Goal: Task Accomplishment & Management: Complete application form

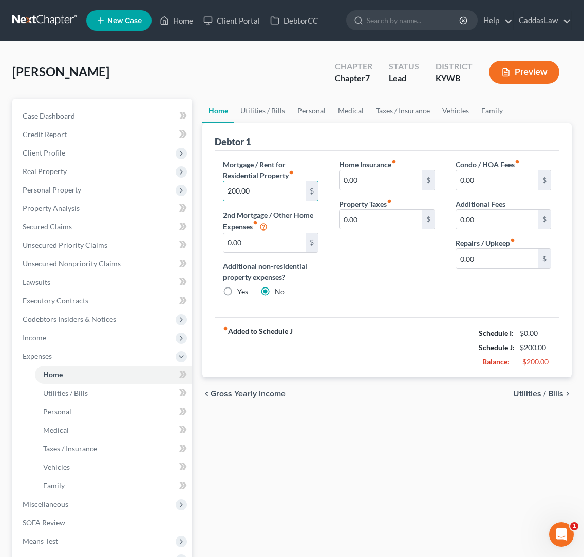
type input "200.00"
click at [268, 108] on link "Utilities / Bills" at bounding box center [262, 111] width 57 height 25
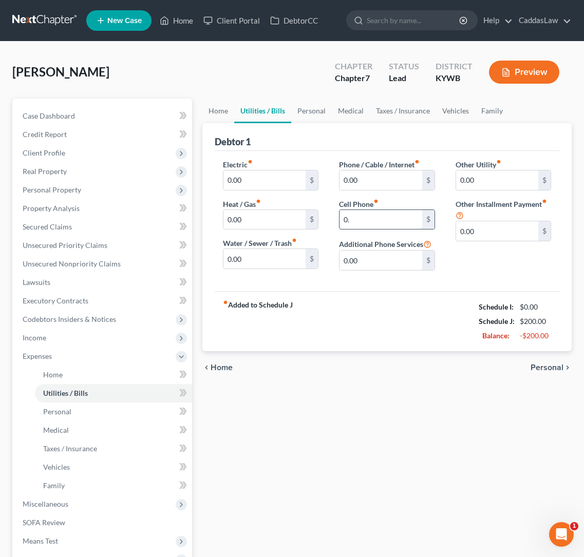
type input "0"
type input "109.00"
type input "0"
type input "20.00"
click at [216, 111] on link "Home" at bounding box center [218, 111] width 32 height 25
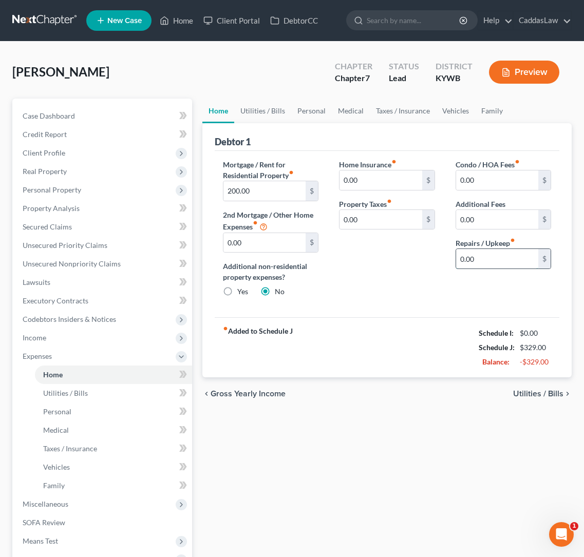
click at [473, 254] on input "0.00" at bounding box center [497, 259] width 82 height 20
type input "0"
type input "270.00"
click at [258, 111] on link "Utilities / Bills" at bounding box center [262, 111] width 57 height 25
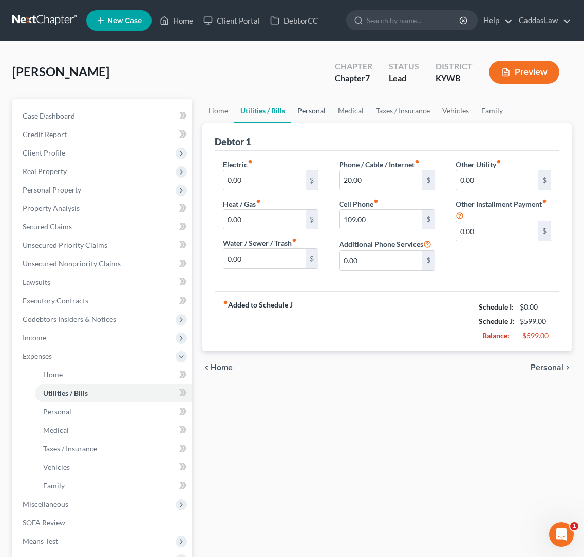
click at [318, 109] on link "Personal" at bounding box center [311, 111] width 41 height 25
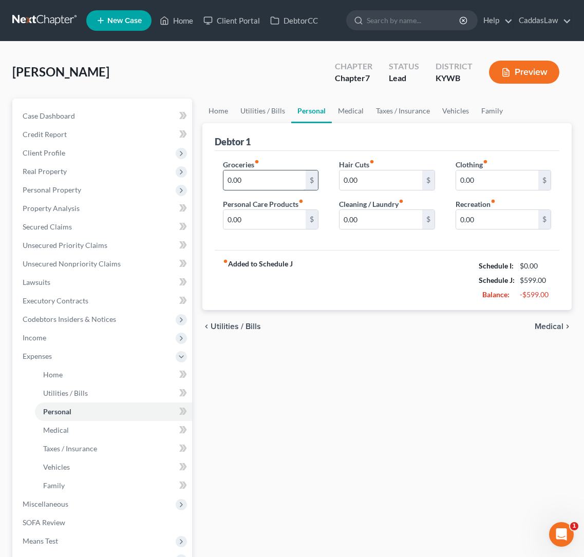
click at [266, 182] on input "0.00" at bounding box center [264, 181] width 82 height 20
type input "0"
type input "500.00"
click at [487, 183] on input "0.00" at bounding box center [497, 181] width 82 height 20
type input "0"
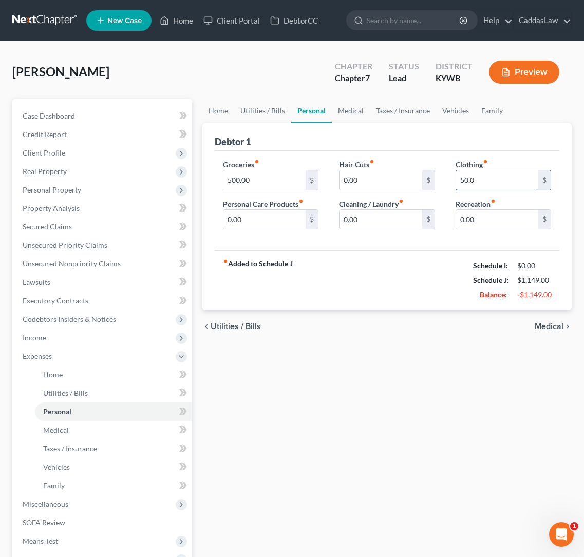
type input "50.00"
click at [451, 110] on link "Vehicles" at bounding box center [455, 111] width 39 height 25
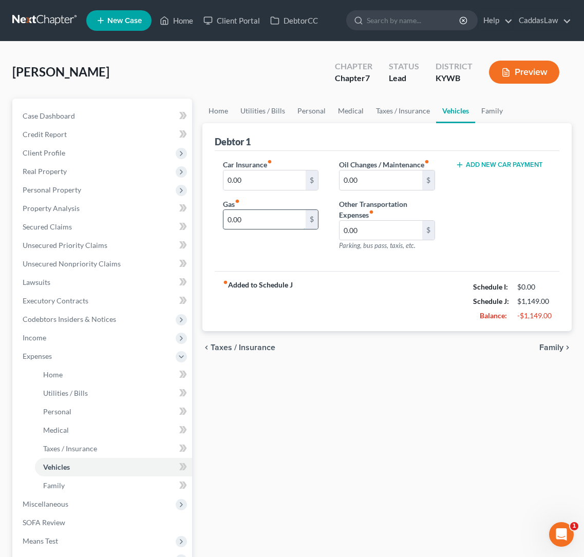
click at [248, 219] on input "0.00" at bounding box center [264, 220] width 82 height 20
type input "0"
type input "150.00"
click at [89, 321] on span "Codebtors Insiders & Notices" at bounding box center [69, 319] width 93 height 9
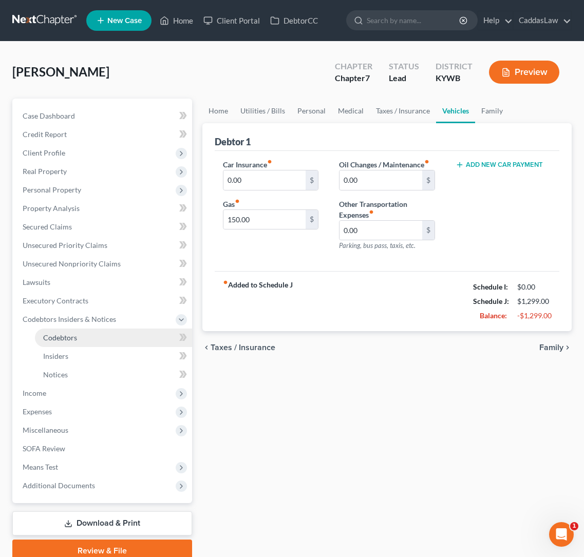
click at [46, 342] on link "Codebtors" at bounding box center [113, 338] width 157 height 18
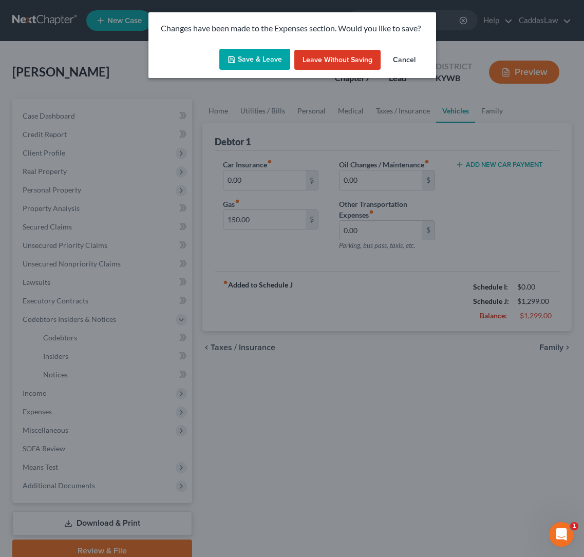
click at [260, 62] on button "Save & Leave" at bounding box center [254, 60] width 71 height 22
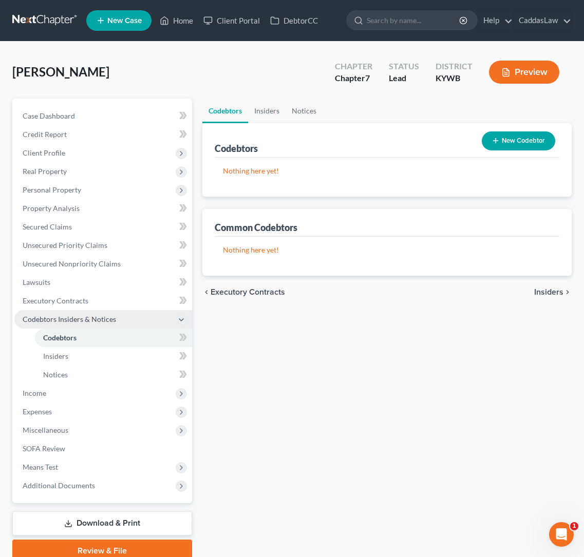
click at [180, 320] on icon at bounding box center [181, 320] width 8 height 8
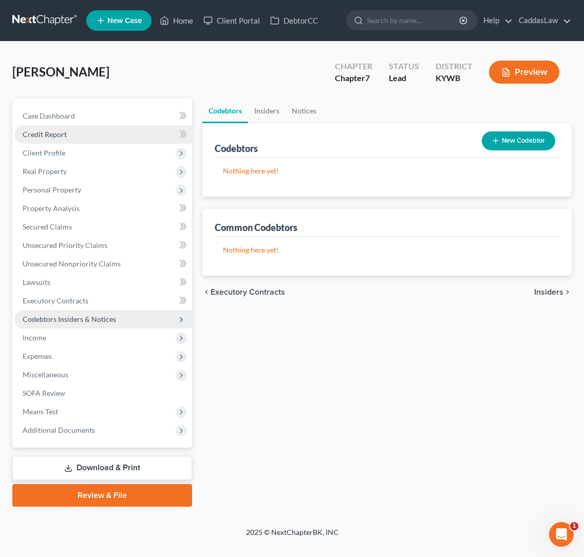
click at [60, 135] on span "Credit Report" at bounding box center [45, 134] width 44 height 9
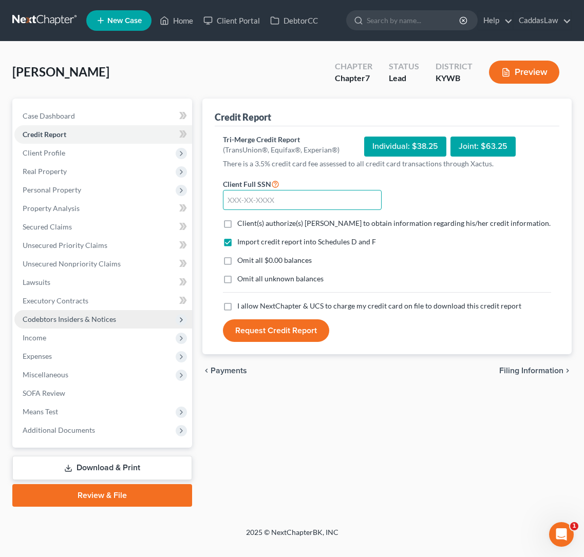
click at [274, 202] on input "text" at bounding box center [302, 200] width 159 height 21
type input "400-49-9021"
click at [237, 227] on label "Client(s) authorize(s) [PERSON_NAME] to obtain information regarding his/her cr…" at bounding box center [393, 223] width 313 height 10
click at [241, 225] on input "Client(s) authorize(s) [PERSON_NAME] to obtain information regarding his/her cr…" at bounding box center [244, 221] width 7 height 7
checkbox input "true"
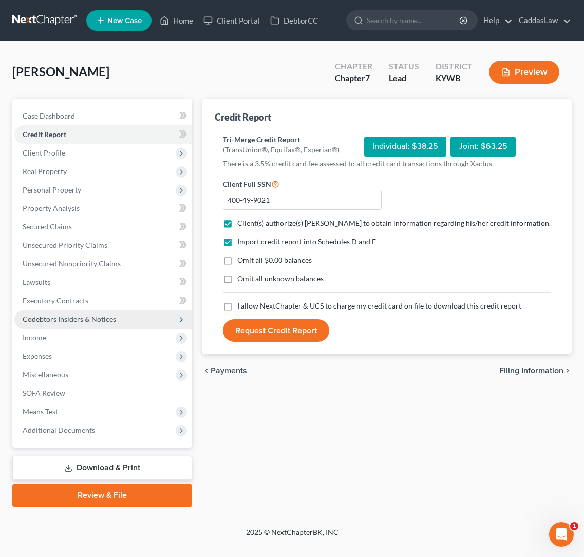
click at [237, 306] on label "I allow NextChapter & UCS to charge my credit card on file to download this cre…" at bounding box center [379, 306] width 284 height 10
click at [241, 306] on input "I allow NextChapter & UCS to charge my credit card on file to download this cre…" at bounding box center [244, 304] width 7 height 7
checkbox input "true"
click at [268, 332] on button "Request Credit Report" at bounding box center [276, 331] width 106 height 23
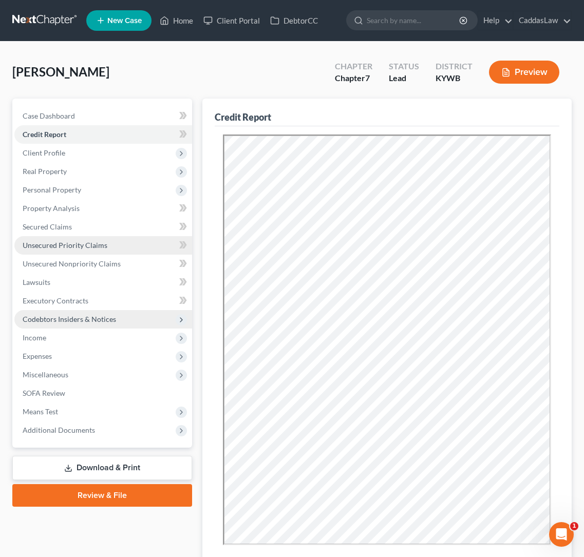
click at [67, 248] on span "Unsecured Priority Claims" at bounding box center [65, 245] width 85 height 9
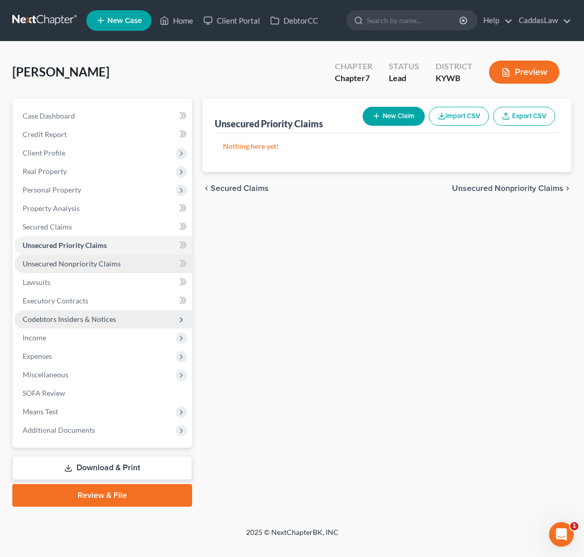
click at [90, 265] on span "Unsecured Nonpriority Claims" at bounding box center [72, 263] width 98 height 9
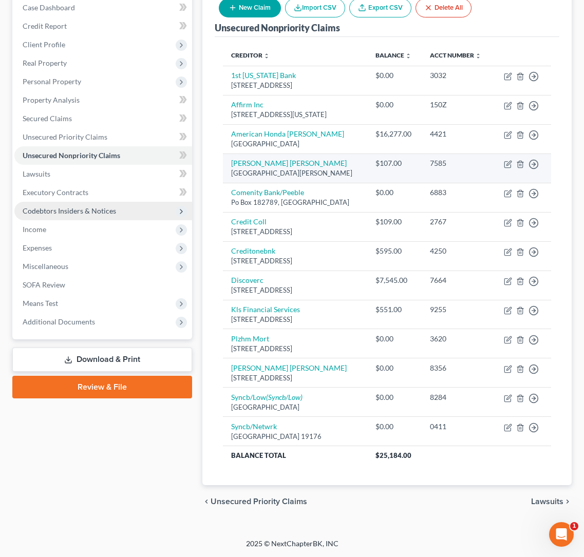
scroll to position [132, 0]
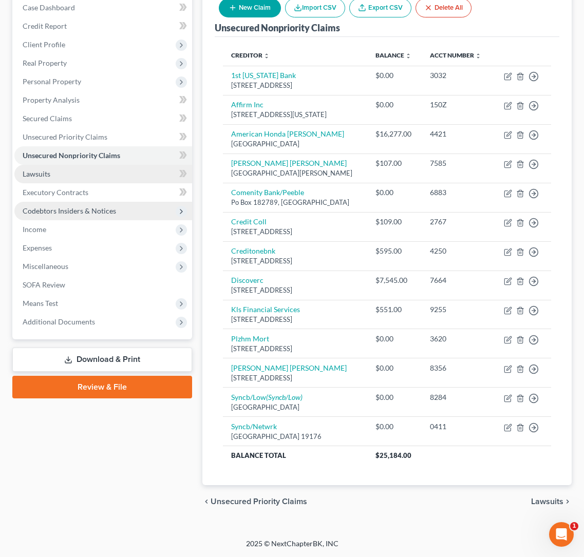
click at [72, 165] on link "Lawsuits" at bounding box center [103, 174] width 178 height 18
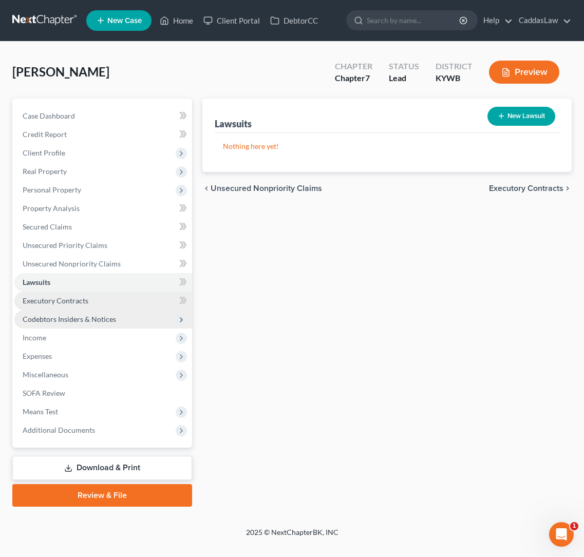
click at [60, 309] on link "Executory Contracts" at bounding box center [103, 301] width 178 height 18
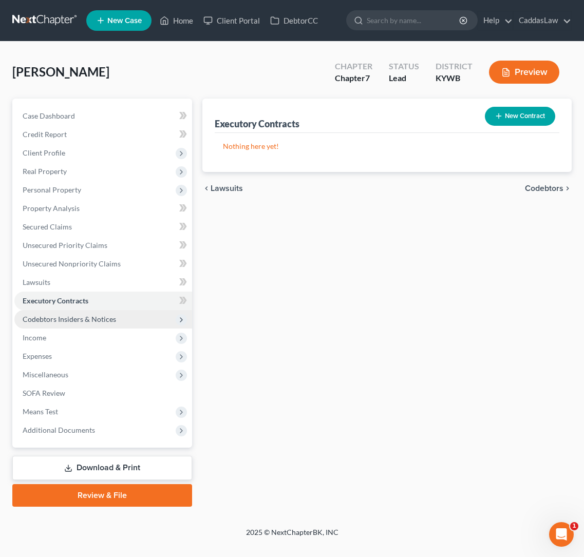
click at [58, 321] on span "Codebtors Insiders & Notices" at bounding box center [69, 319] width 93 height 9
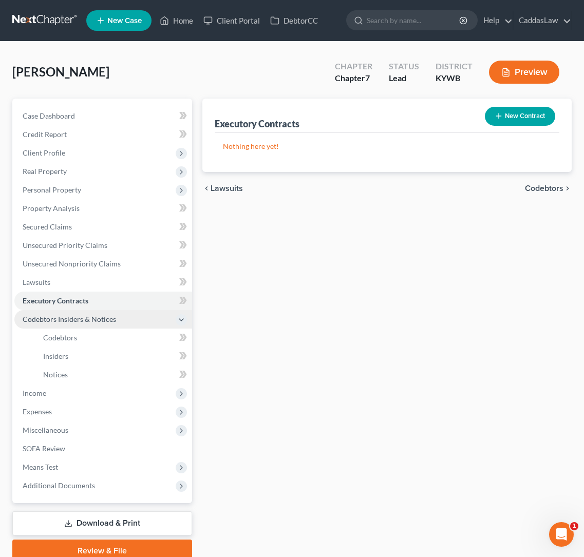
click at [66, 321] on span "Codebtors Insiders & Notices" at bounding box center [69, 319] width 93 height 9
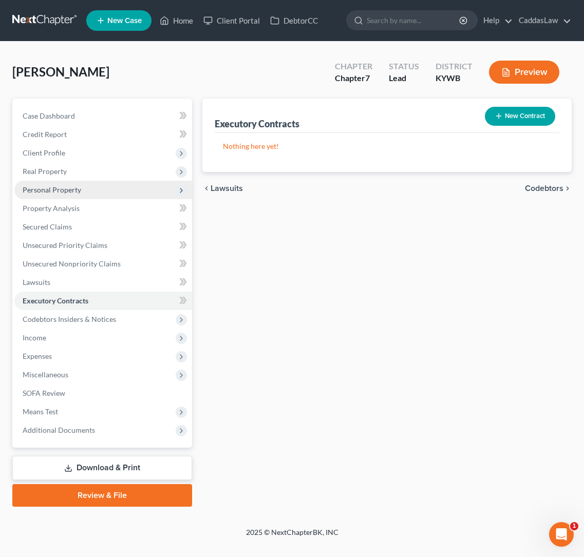
click at [66, 185] on span "Personal Property" at bounding box center [52, 189] width 59 height 9
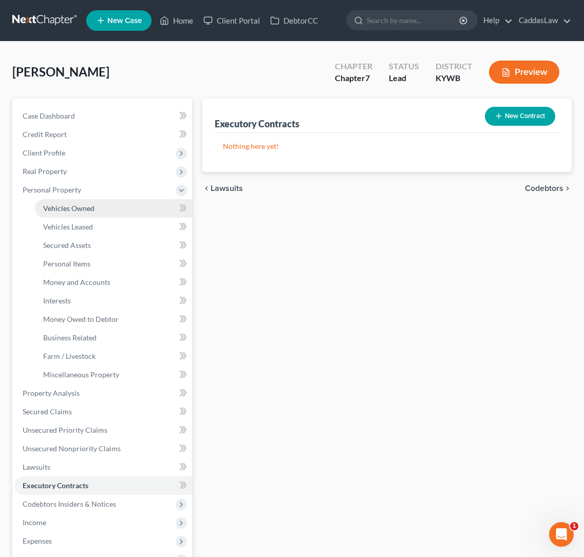
click at [80, 207] on span "Vehicles Owned" at bounding box center [68, 208] width 51 height 9
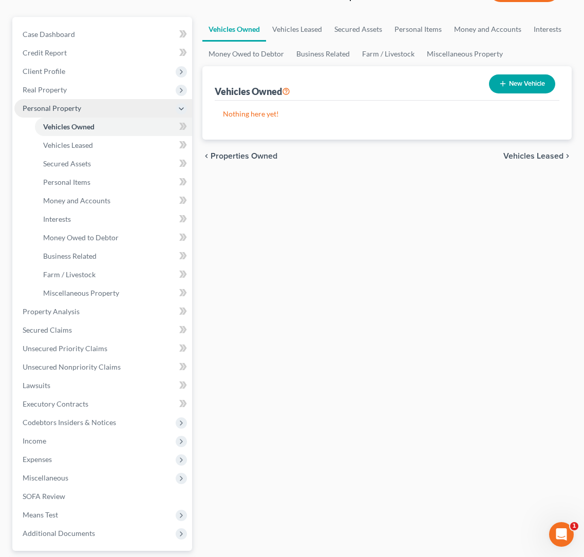
scroll to position [162, 0]
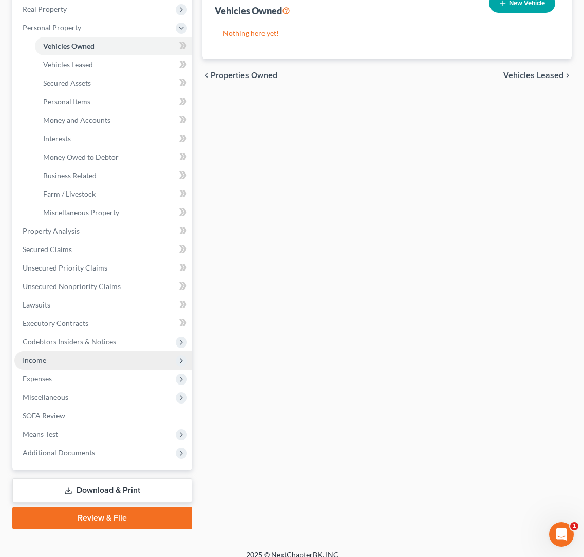
click at [42, 363] on span "Income" at bounding box center [35, 360] width 24 height 9
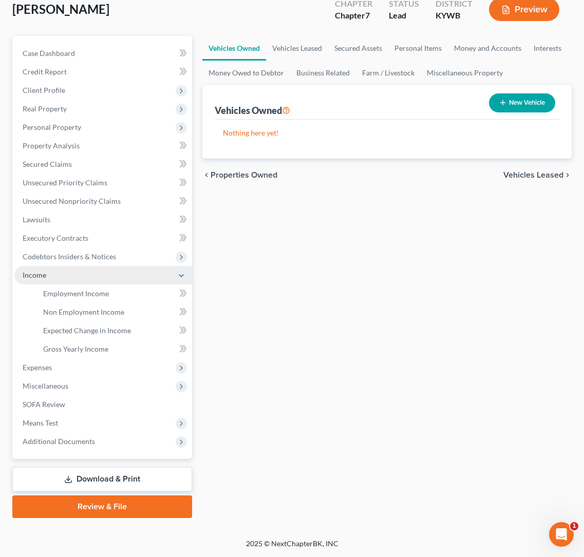
scroll to position [63, 0]
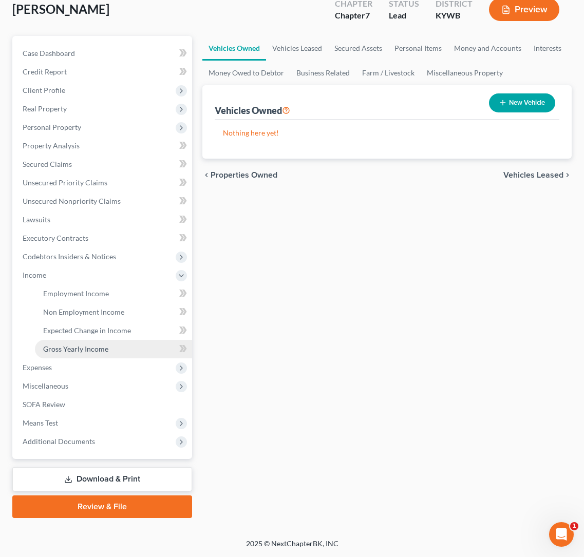
click at [91, 343] on link "Gross Yearly Income" at bounding box center [113, 349] width 157 height 18
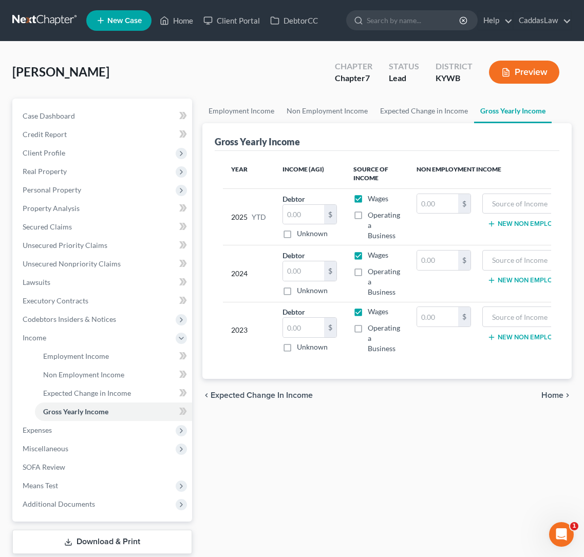
click at [297, 232] on label "Unknown" at bounding box center [312, 234] width 31 height 10
click at [301, 232] on input "Unknown" at bounding box center [304, 232] width 7 height 7
checkbox input "true"
type input "0.00"
click at [297, 237] on label "Unknown" at bounding box center [312, 234] width 31 height 10
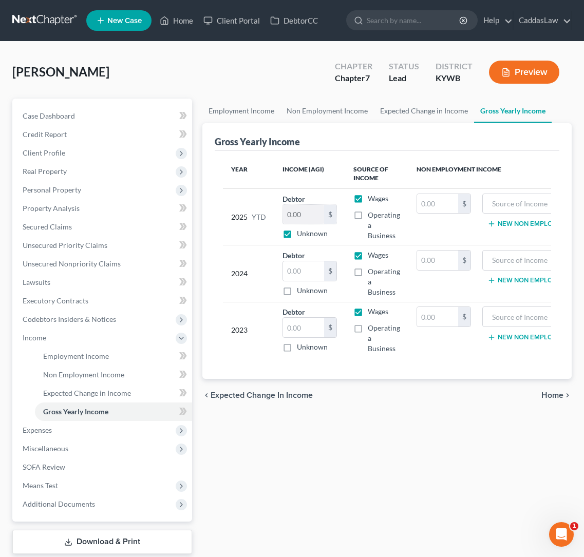
click at [301, 235] on input "Unknown" at bounding box center [304, 232] width 7 height 7
checkbox input "false"
click at [298, 214] on input "0.00" at bounding box center [303, 215] width 41 height 20
drag, startPoint x: 304, startPoint y: 212, endPoint x: 218, endPoint y: 212, distance: 86.3
click at [218, 212] on div "Year Income (AGI) Source of Income Non Employment Income 2025 YTD Debtor 0.00 $…" at bounding box center [387, 265] width 345 height 228
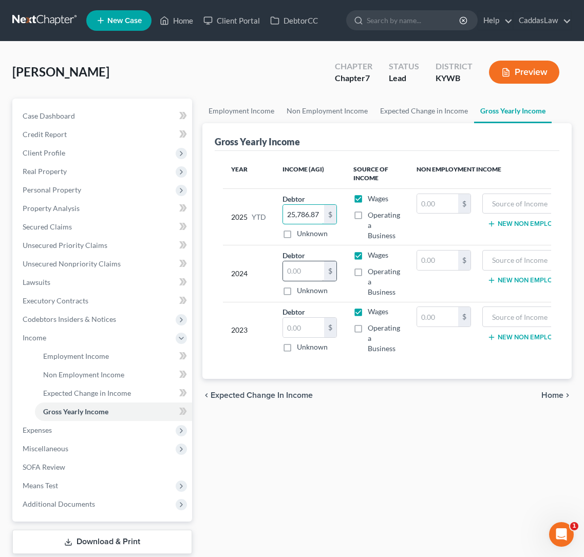
type input "25,786.87"
click at [310, 271] on input "text" at bounding box center [303, 271] width 41 height 20
type input "34,915.34"
click at [307, 330] on input "text" at bounding box center [303, 328] width 41 height 20
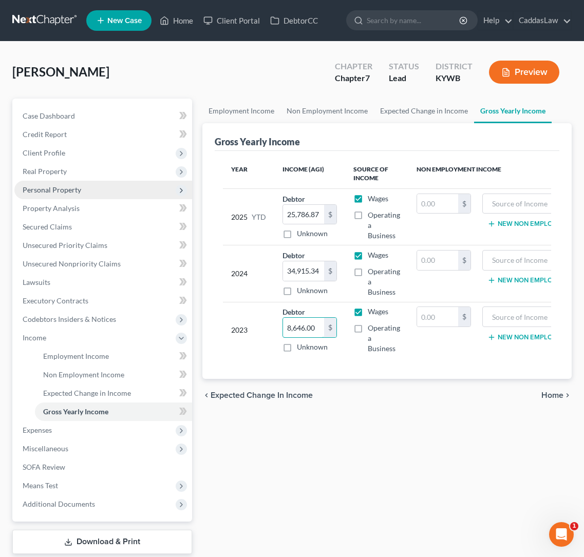
type input "8,646.00"
click at [48, 188] on span "Personal Property" at bounding box center [52, 189] width 59 height 9
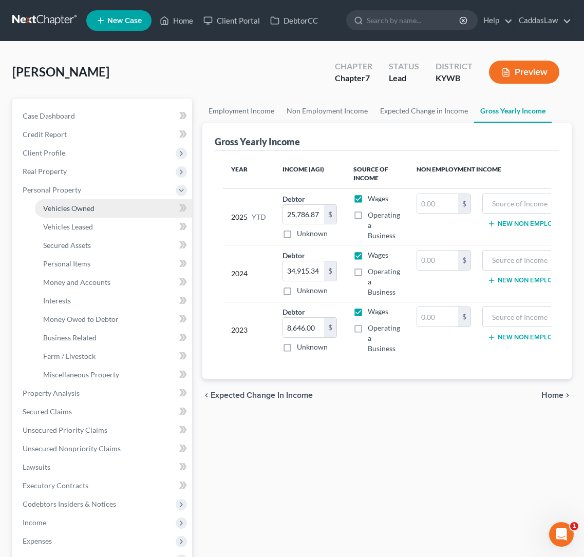
click at [56, 212] on span "Vehicles Owned" at bounding box center [68, 208] width 51 height 9
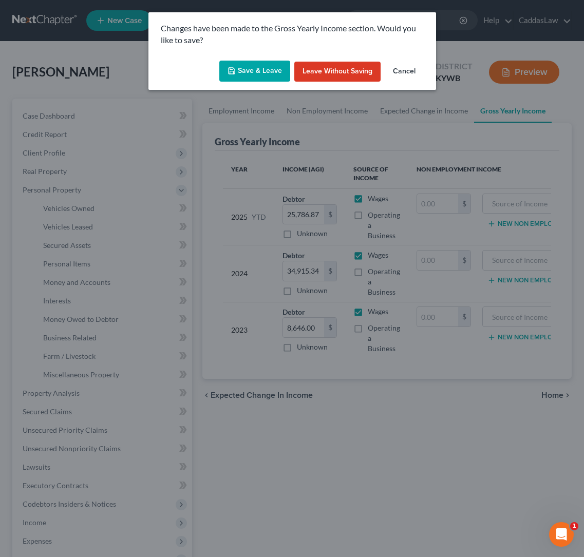
click at [254, 66] on button "Save & Leave" at bounding box center [254, 72] width 71 height 22
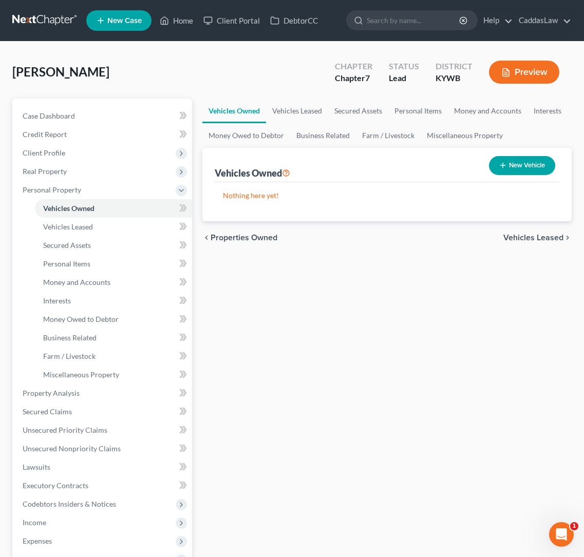
click at [34, 519] on span "Income" at bounding box center [35, 522] width 24 height 9
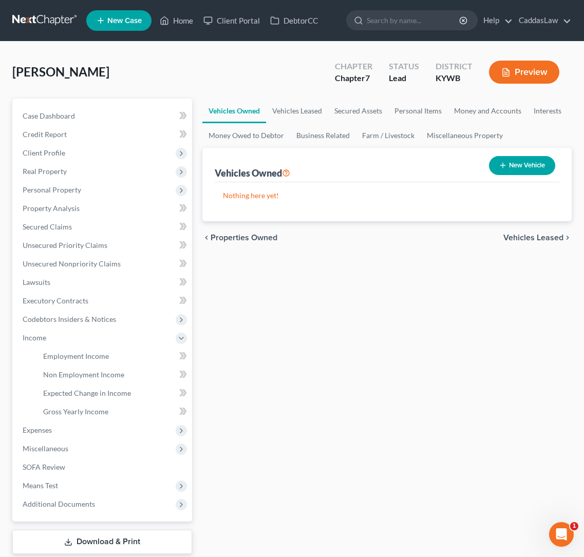
click at [34, 342] on span "Income" at bounding box center [35, 337] width 24 height 9
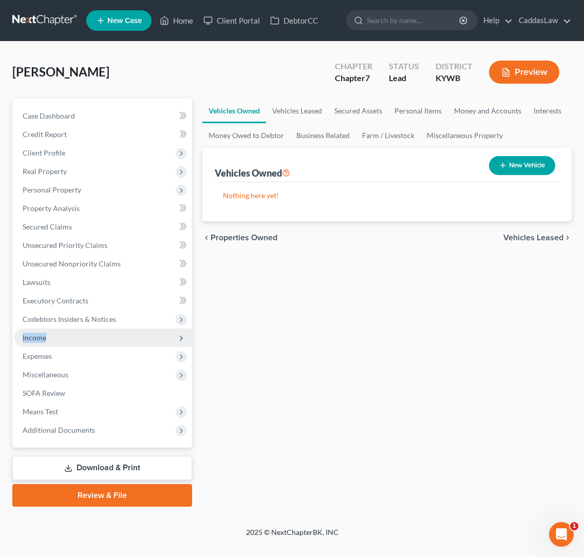
click at [33, 340] on span "Income" at bounding box center [35, 337] width 24 height 9
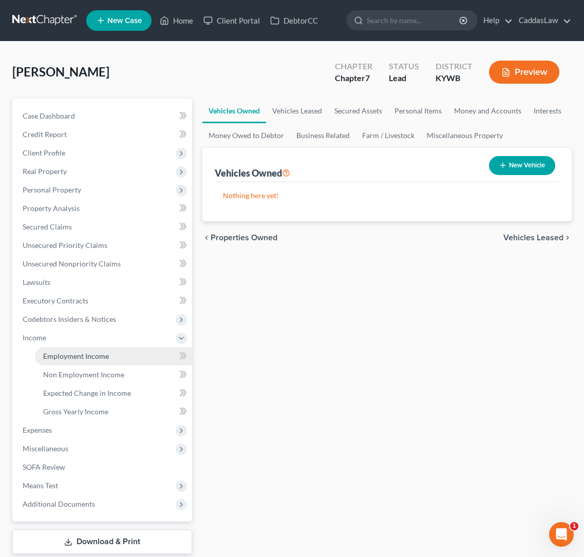
click at [52, 360] on span "Employment Income" at bounding box center [76, 356] width 66 height 9
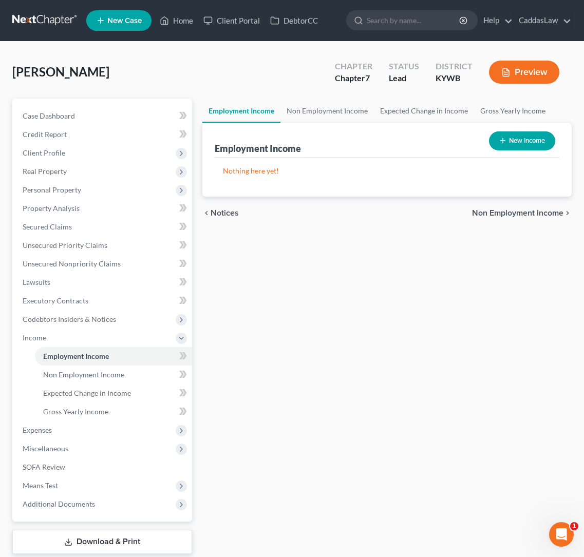
click at [525, 134] on button "New Income" at bounding box center [522, 141] width 66 height 19
select select "0"
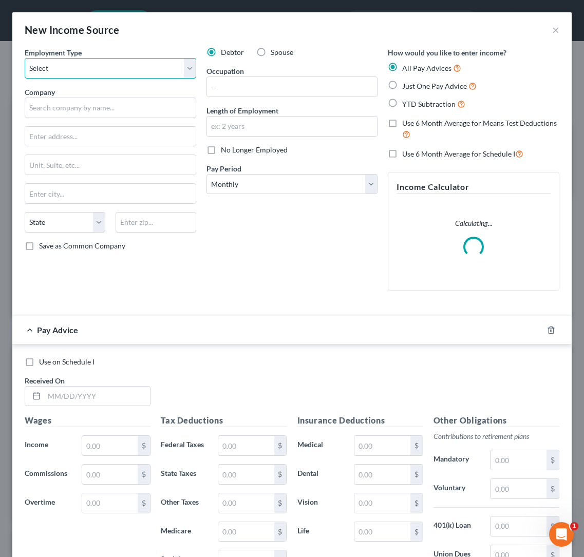
select select "0"
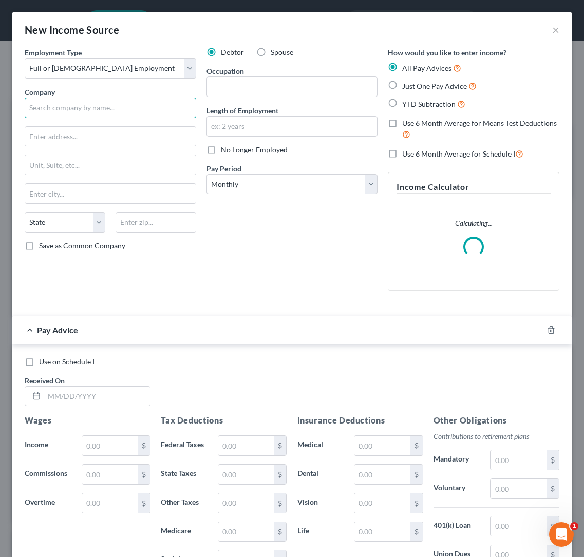
click at [54, 104] on input "text" at bounding box center [111, 108] width 172 height 21
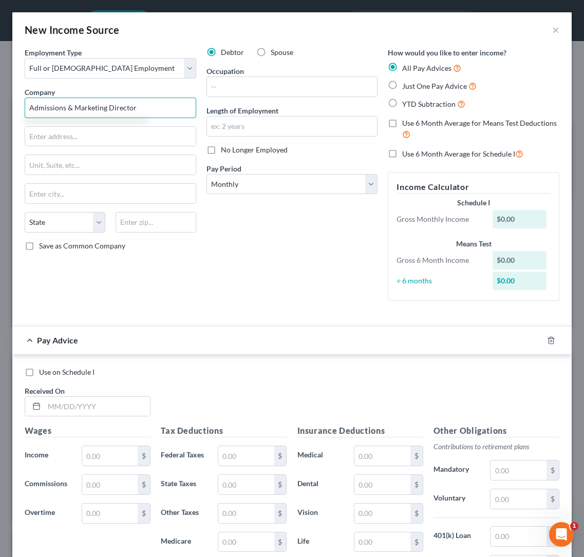
type input "Admissions & Marketing Director"
drag, startPoint x: 139, startPoint y: 113, endPoint x: -32, endPoint y: 135, distance: 173.0
click at [0, 135] on html "Home New Case Client Portal DebtorCC CaddasLaw [EMAIL_ADDRESS][DOMAIN_NAME] My …" at bounding box center [292, 310] width 584 height 620
drag, startPoint x: 134, startPoint y: 104, endPoint x: 2, endPoint y: 108, distance: 131.6
click at [2, 108] on div "New Income Source × Employment Type * Select Full or [DEMOGRAPHIC_DATA] Employm…" at bounding box center [292, 278] width 584 height 557
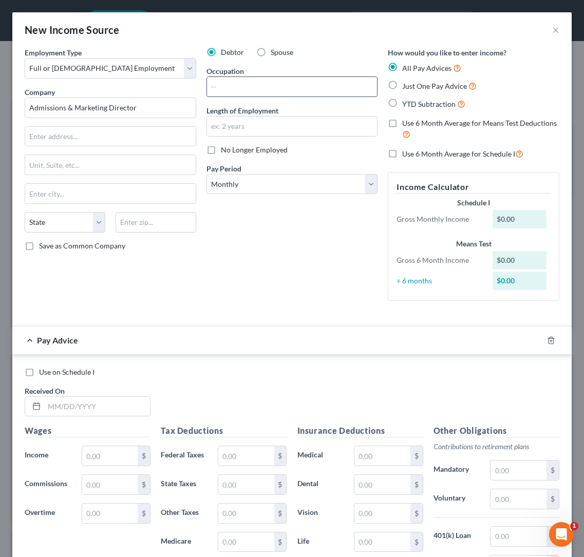
click at [274, 83] on input "text" at bounding box center [292, 87] width 171 height 20
paste input "Admissions & Marketing Director"
type input "Admissions & Marketing Director"
drag, startPoint x: 145, startPoint y: 108, endPoint x: 2, endPoint y: 109, distance: 142.8
click at [2, 109] on div "New Income Source × Employment Type * Select Full or [DEMOGRAPHIC_DATA] Employm…" at bounding box center [292, 278] width 584 height 557
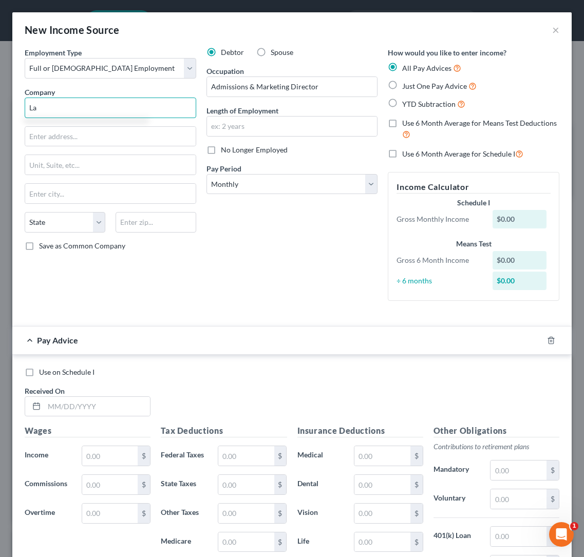
type input "L"
type input "Birchwood Nursing & Rehab"
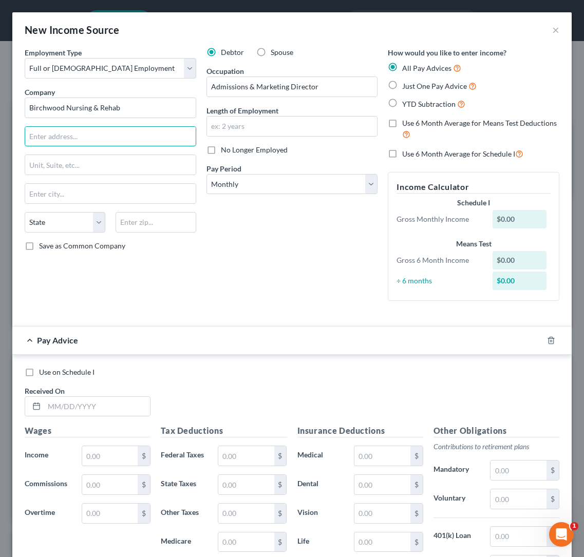
type input "p"
type input "[STREET_ADDRESS][PERSON_NAME]"
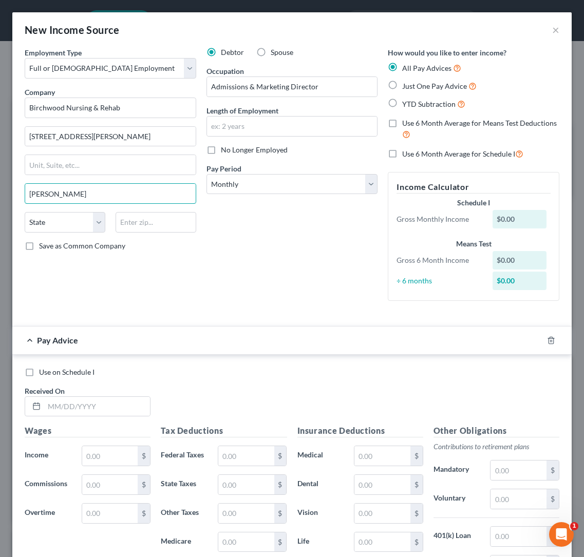
type input "[PERSON_NAME]"
select select "18"
type input "42031"
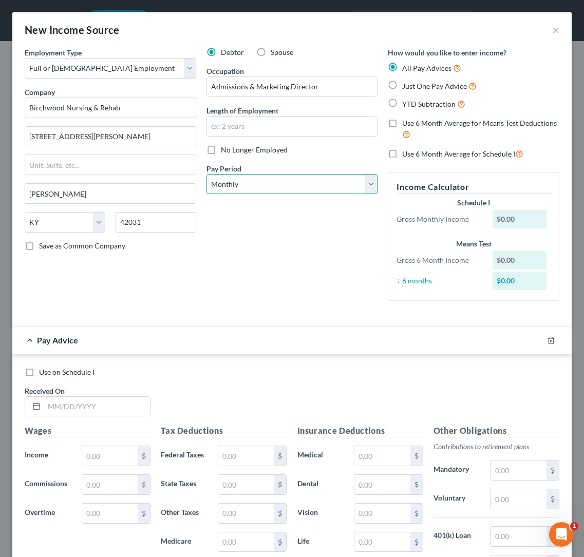
select select "1"
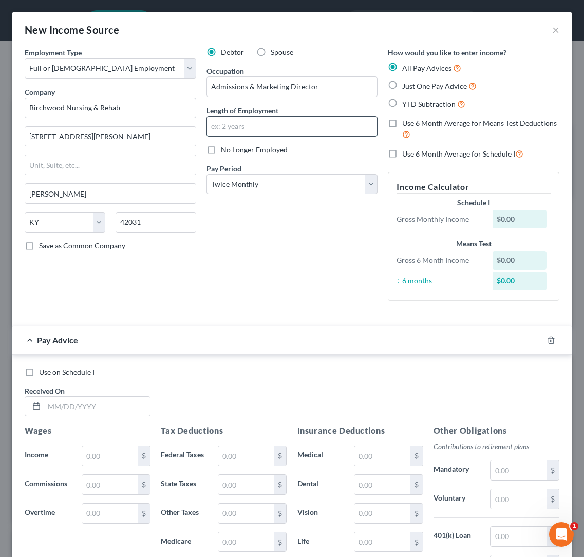
click at [234, 125] on input "text" at bounding box center [292, 127] width 171 height 20
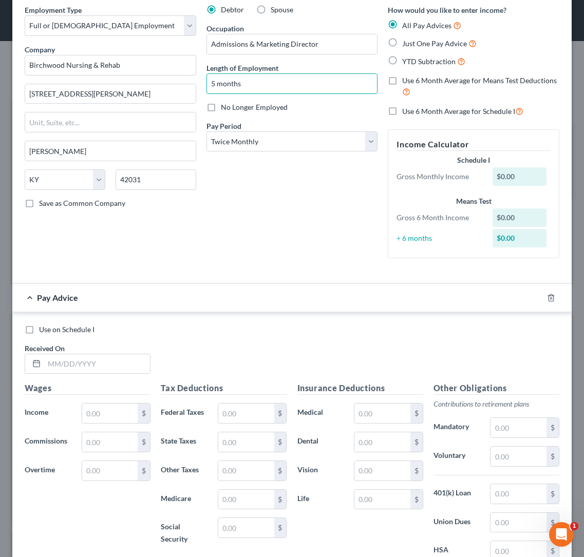
scroll to position [51, 0]
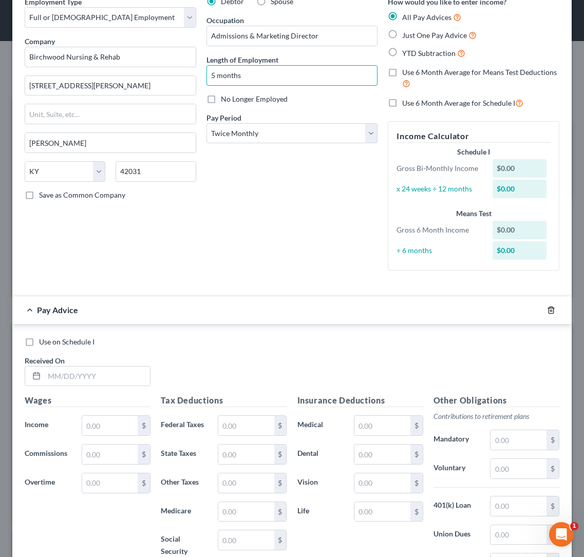
type input "5 months"
click at [550, 310] on icon "button" at bounding box center [551, 310] width 8 height 8
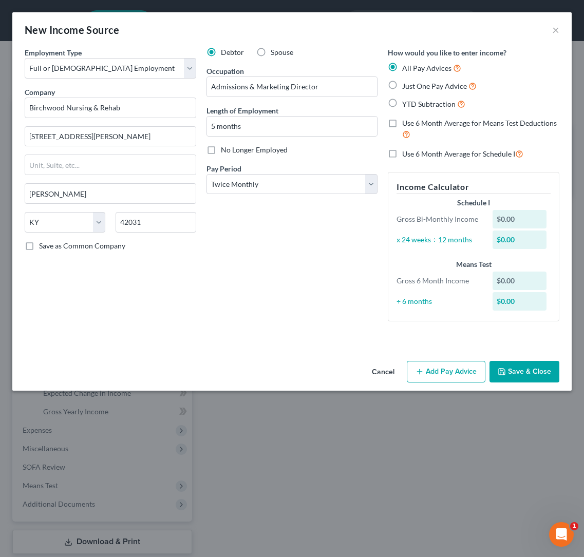
click at [526, 361] on button "Save & Close" at bounding box center [525, 372] width 70 height 22
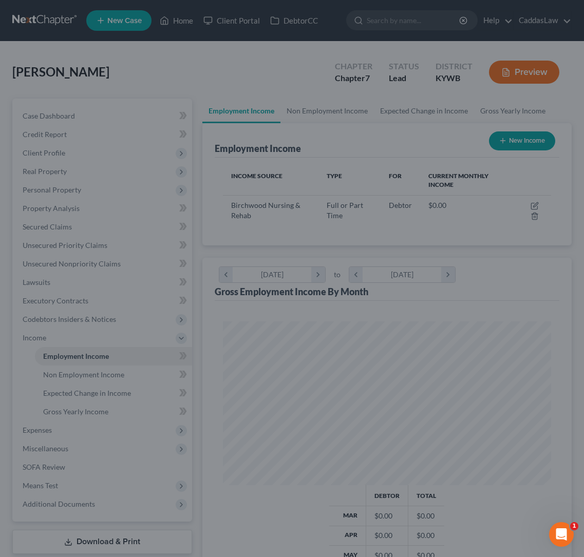
scroll to position [164, 349]
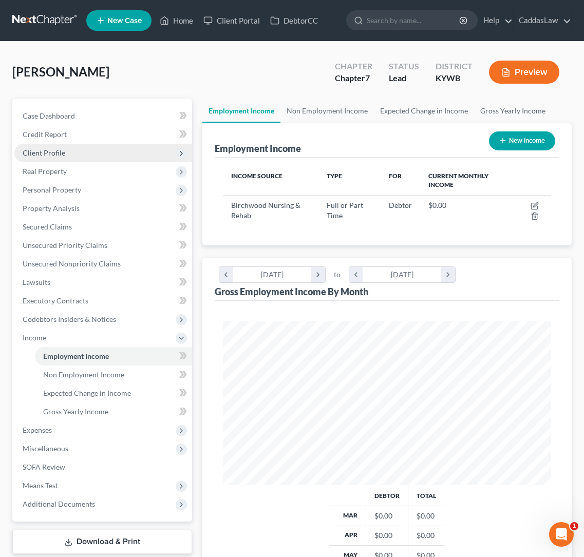
click at [51, 155] on span "Client Profile" at bounding box center [44, 152] width 43 height 9
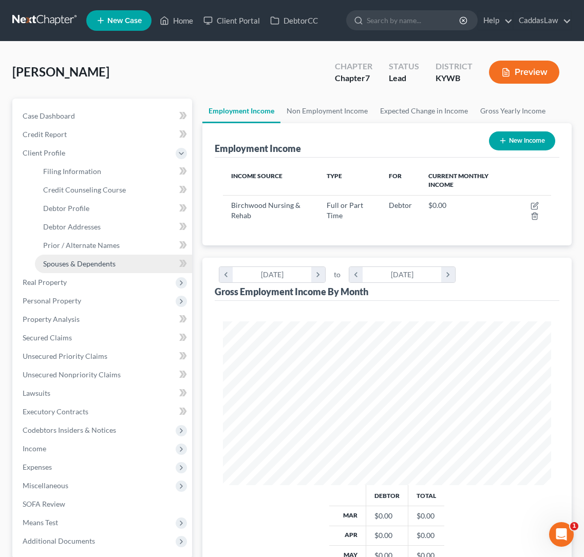
click at [82, 263] on span "Spouses & Dependents" at bounding box center [79, 263] width 72 height 9
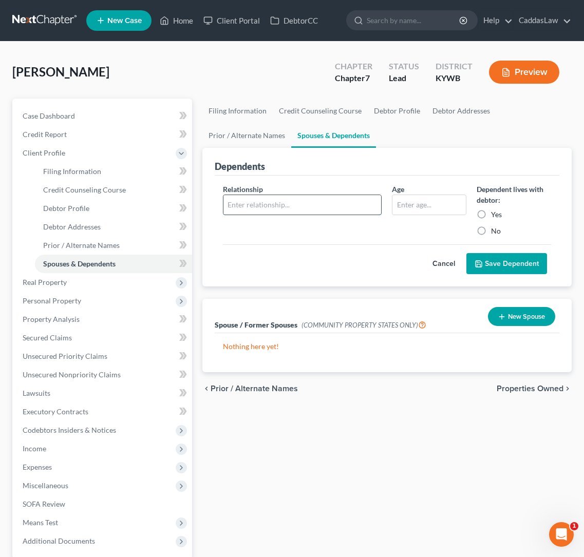
click at [259, 212] on input "text" at bounding box center [302, 205] width 158 height 20
type input "Son"
click at [491, 214] on label "Yes" at bounding box center [496, 215] width 11 height 10
click at [495, 214] on input "Yes" at bounding box center [498, 213] width 7 height 7
radio input "true"
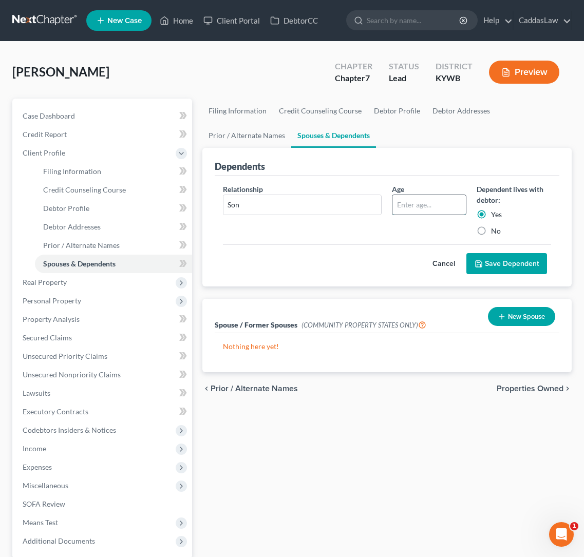
click at [426, 205] on input "text" at bounding box center [428, 205] width 73 height 20
type input "11"
click at [502, 266] on button "Save Dependent" at bounding box center [506, 264] width 81 height 22
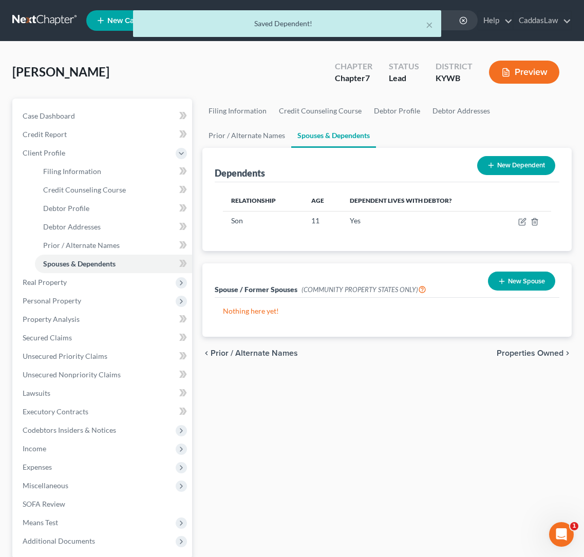
click at [497, 166] on button "New Dependent" at bounding box center [516, 165] width 78 height 19
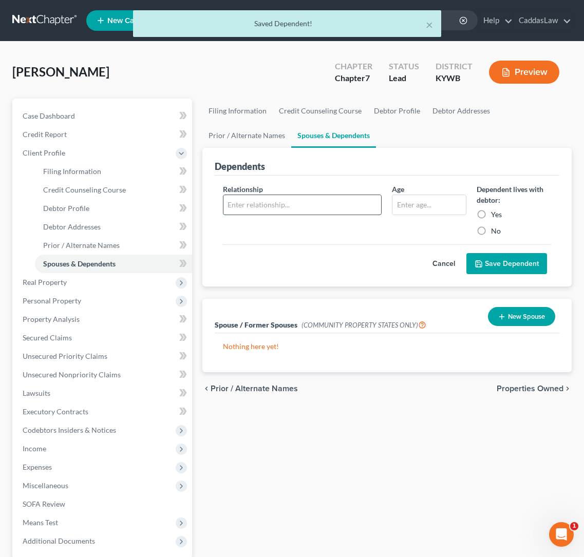
click at [302, 211] on input "text" at bounding box center [302, 205] width 158 height 20
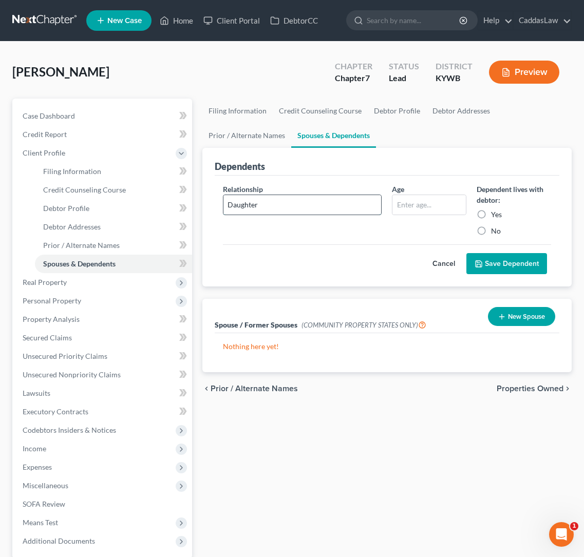
type input "Daughter"
type input "7"
click at [491, 215] on label "Yes" at bounding box center [496, 215] width 11 height 10
click at [495, 215] on input "Yes" at bounding box center [498, 213] width 7 height 7
radio input "true"
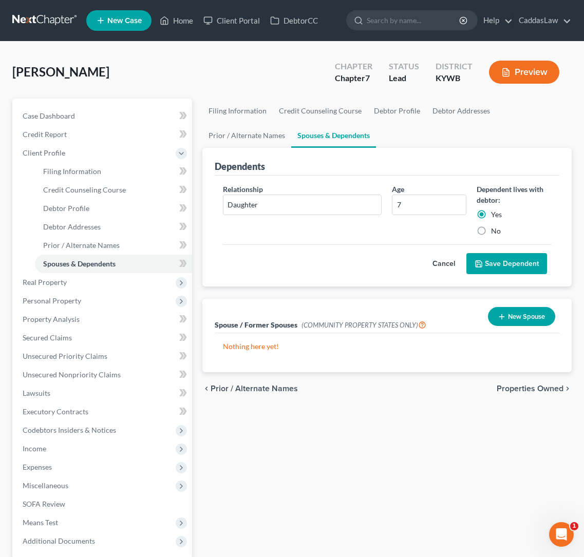
click at [493, 263] on button "Save Dependent" at bounding box center [506, 264] width 81 height 22
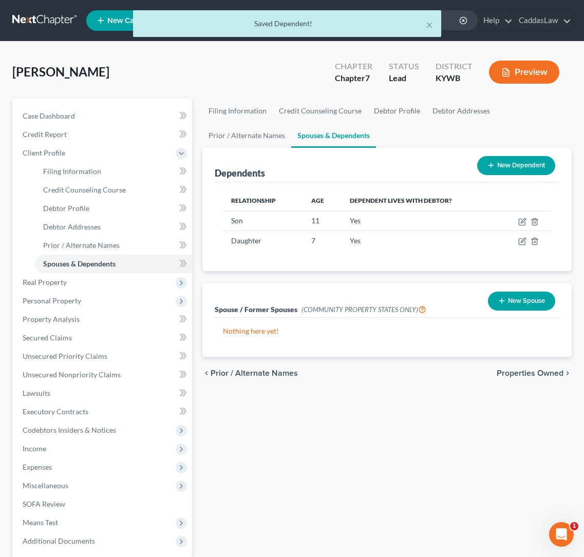
click at [497, 167] on button "New Dependent" at bounding box center [516, 165] width 78 height 19
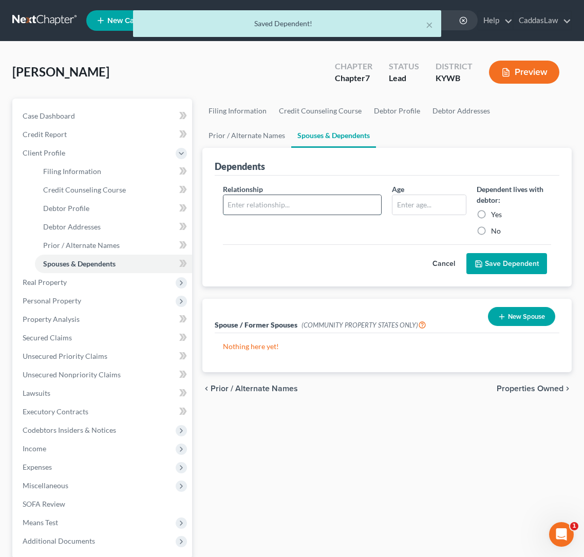
click at [297, 211] on input "text" at bounding box center [302, 205] width 158 height 20
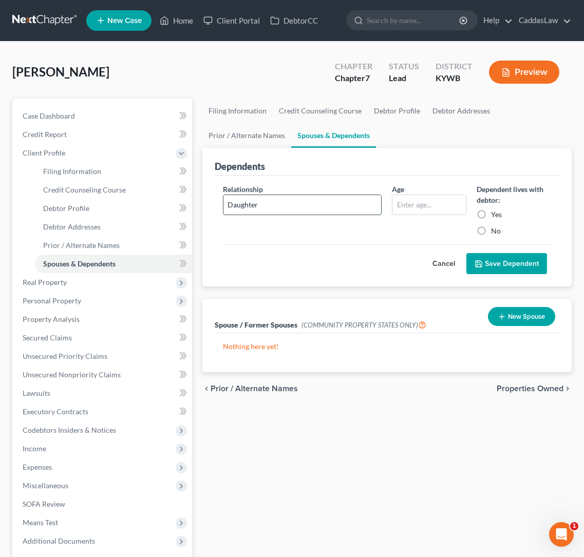
type input "Daughter"
type input "6"
click at [491, 214] on label "Yes" at bounding box center [496, 215] width 11 height 10
click at [495, 214] on input "Yes" at bounding box center [498, 213] width 7 height 7
radio input "true"
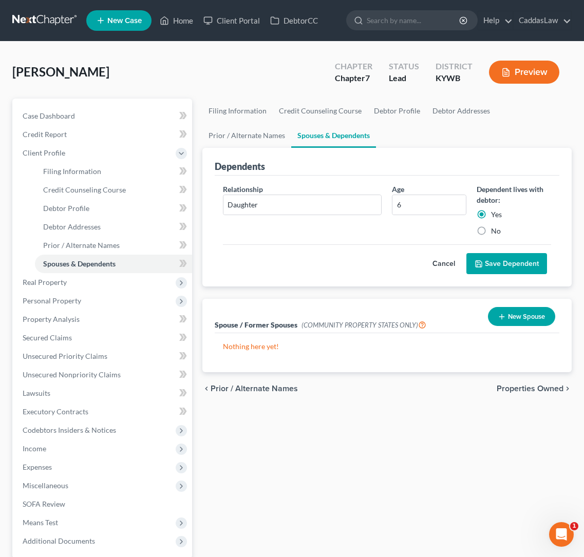
click at [494, 263] on button "Save Dependent" at bounding box center [506, 264] width 81 height 22
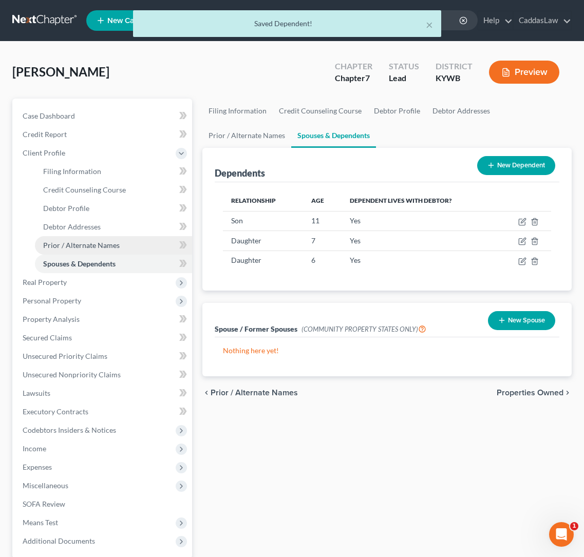
click at [97, 248] on span "Prior / Alternate Names" at bounding box center [81, 245] width 77 height 9
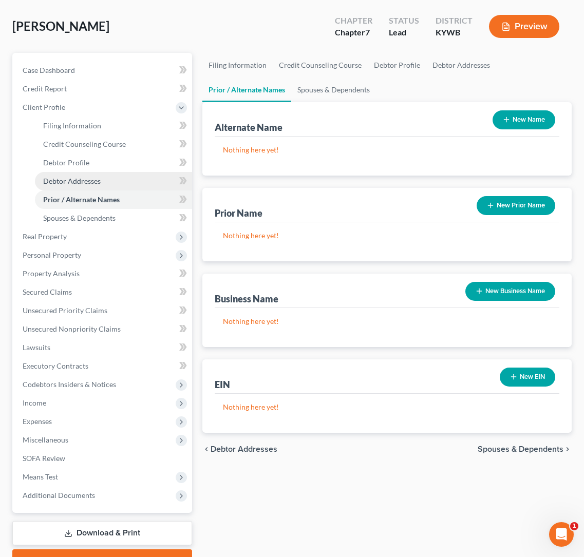
scroll to position [57, 0]
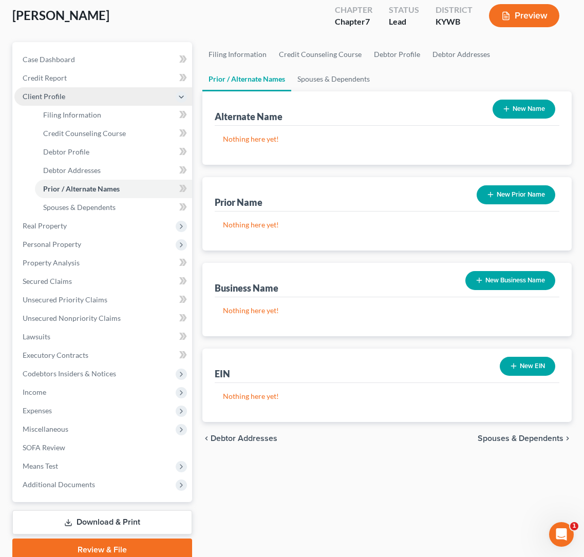
click at [180, 97] on polyline at bounding box center [181, 97] width 4 height 2
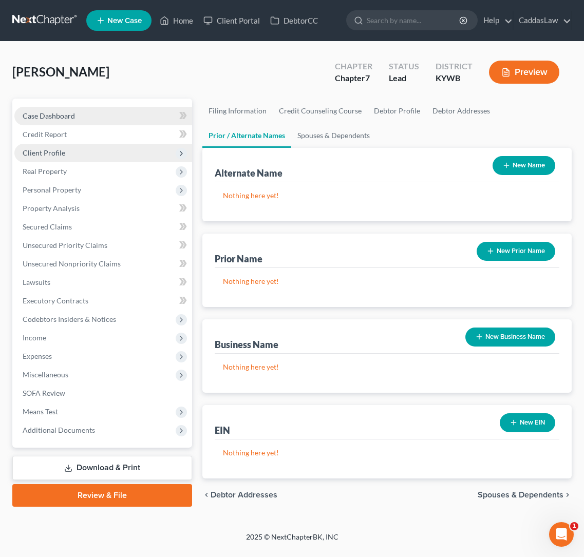
scroll to position [0, 0]
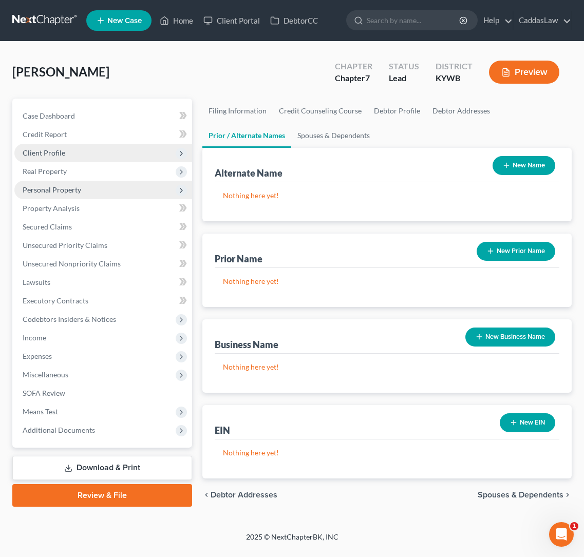
click at [43, 195] on span "Personal Property" at bounding box center [103, 190] width 178 height 18
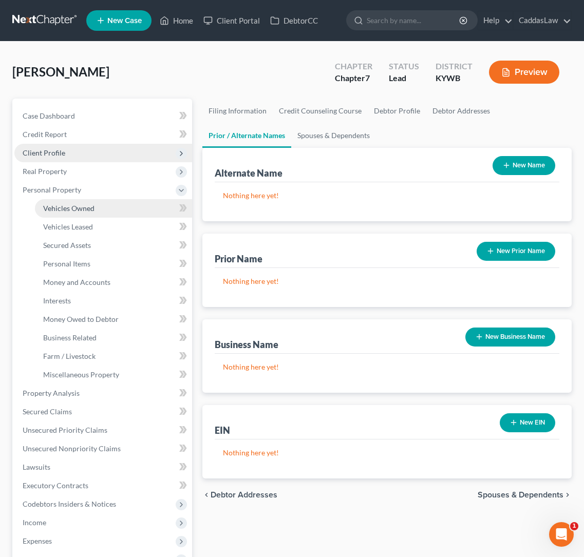
click at [57, 213] on link "Vehicles Owned" at bounding box center [113, 208] width 157 height 18
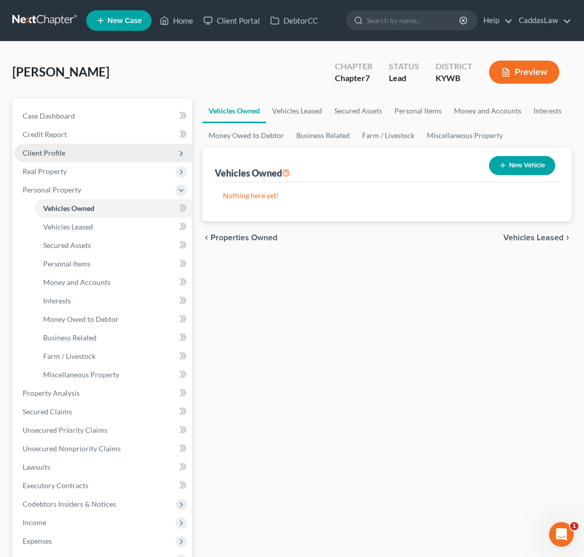
click at [71, 264] on span "Personal Items" at bounding box center [66, 263] width 47 height 9
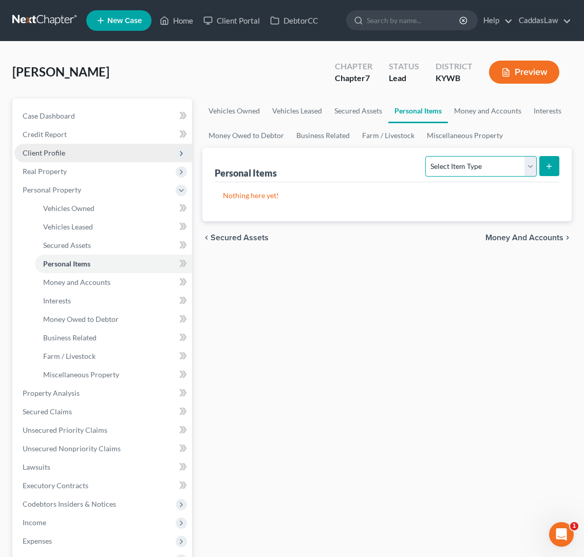
select select "household_goods"
click at [555, 163] on button "submit" at bounding box center [549, 166] width 20 height 20
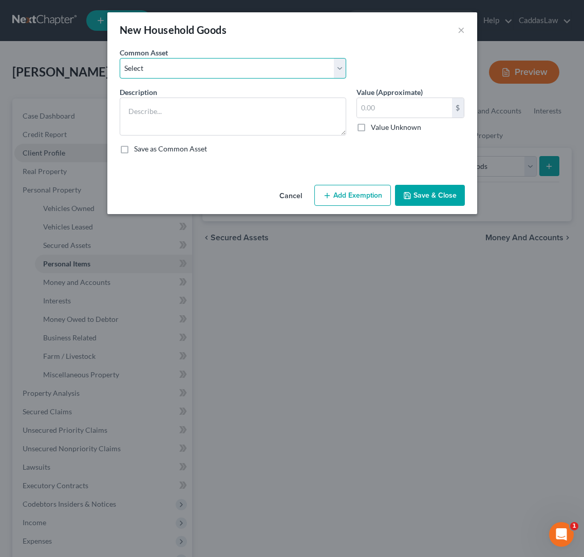
select select "1"
type textarea "Household goods,( living room, dining room, kitchen, bedrooms, bathrooms, garag…"
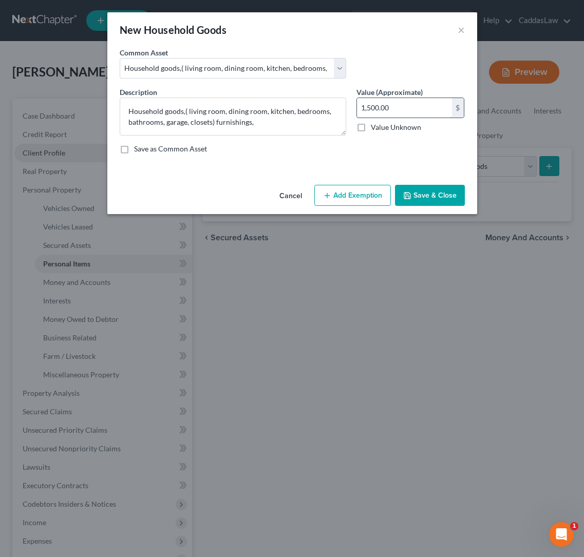
click at [395, 107] on input "1,500.00" at bounding box center [404, 108] width 95 height 20
type input "1,000.00"
click at [323, 216] on div "New Household Goods × An exemption set must first be selected from the Filing I…" at bounding box center [292, 278] width 584 height 557
click at [326, 202] on button "Add Exemption" at bounding box center [352, 196] width 77 height 22
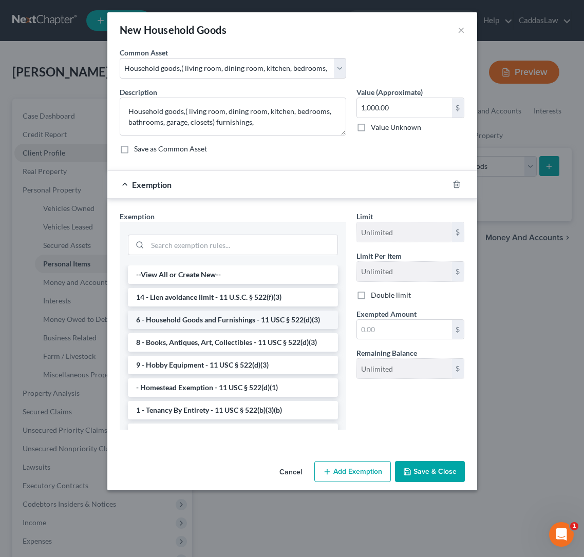
click at [215, 324] on li "6 - Household Goods and Furnishings - 11 USC § 522(d)(3)" at bounding box center [233, 320] width 210 height 18
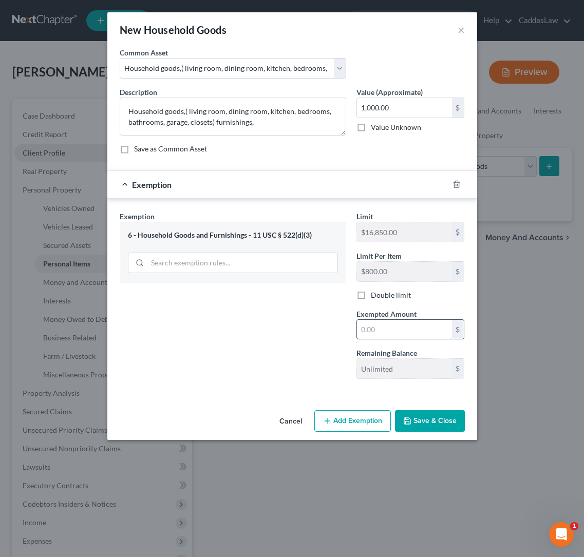
click at [390, 334] on input "text" at bounding box center [404, 330] width 95 height 20
type input "1,000.00"
click at [417, 425] on button "Save & Close" at bounding box center [430, 421] width 70 height 22
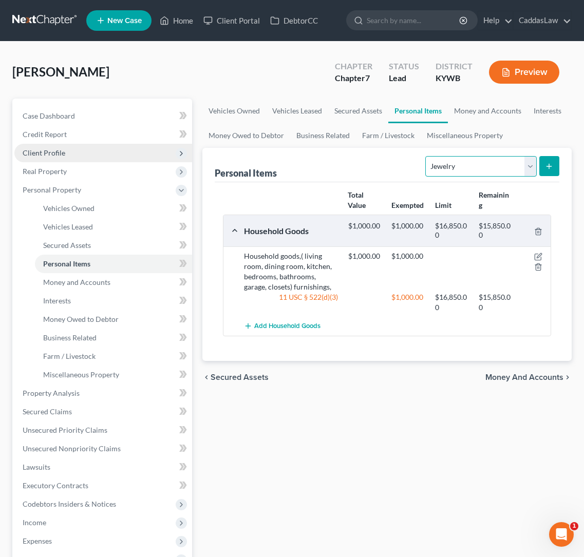
select select "household_goods"
click at [555, 166] on button "submit" at bounding box center [549, 166] width 20 height 20
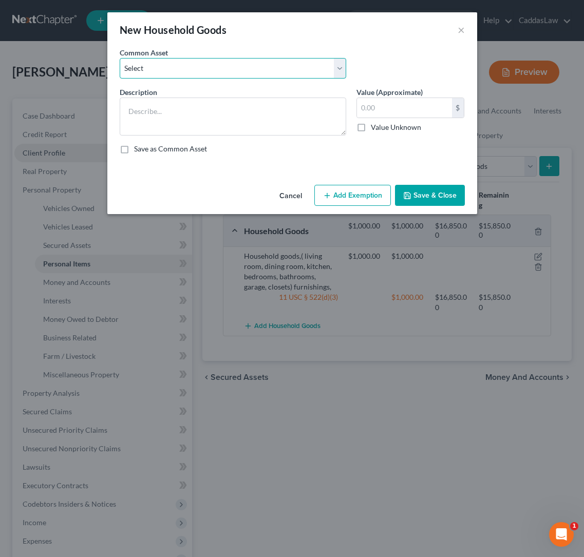
select select "3"
type textarea "Appliances"
click at [404, 110] on input "200.00" at bounding box center [404, 108] width 95 height 20
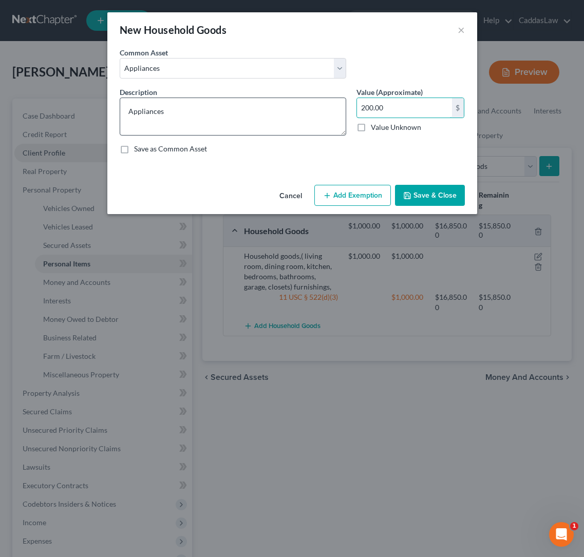
drag, startPoint x: 398, startPoint y: 108, endPoint x: 319, endPoint y: 111, distance: 78.6
click at [319, 111] on div "Description * Appliances Value (Approximate) 200.00 $ Value Unknown Balance Und…" at bounding box center [293, 125] width 356 height 76
type input "1,000.00"
click at [331, 194] on icon "button" at bounding box center [327, 196] width 8 height 8
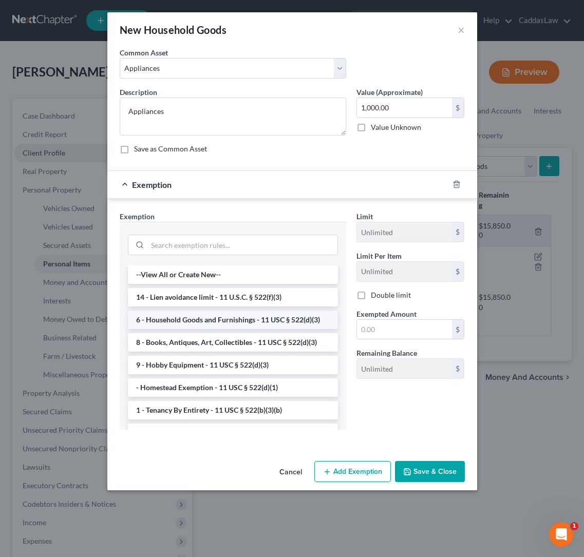
click at [188, 320] on li "6 - Household Goods and Furnishings - 11 USC § 522(d)(3)" at bounding box center [233, 320] width 210 height 18
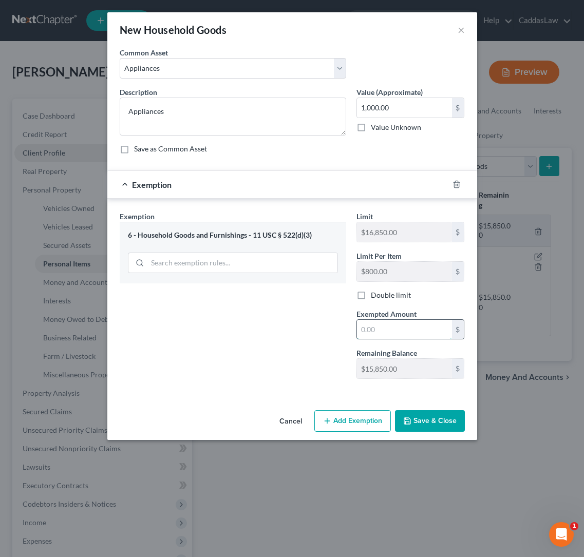
click at [386, 331] on input "text" at bounding box center [404, 330] width 95 height 20
type input "1,000.00"
click at [426, 431] on button "Save & Close" at bounding box center [430, 421] width 70 height 22
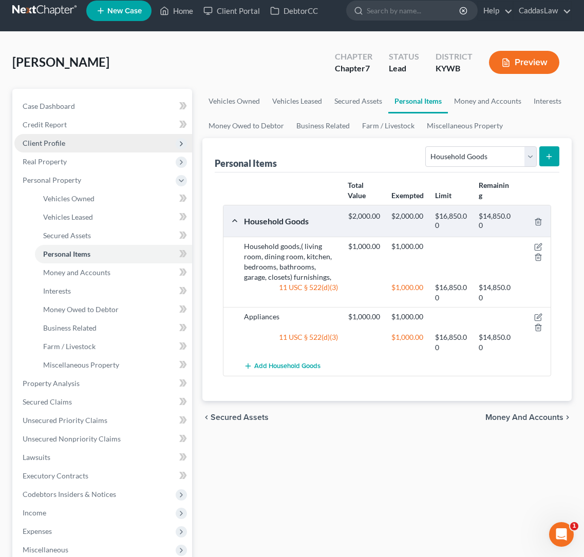
scroll to position [12, 0]
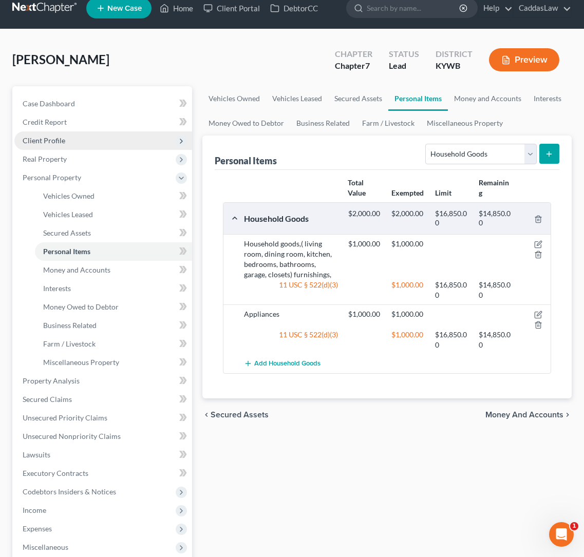
click at [549, 152] on line "submit" at bounding box center [549, 154] width 0 height 5
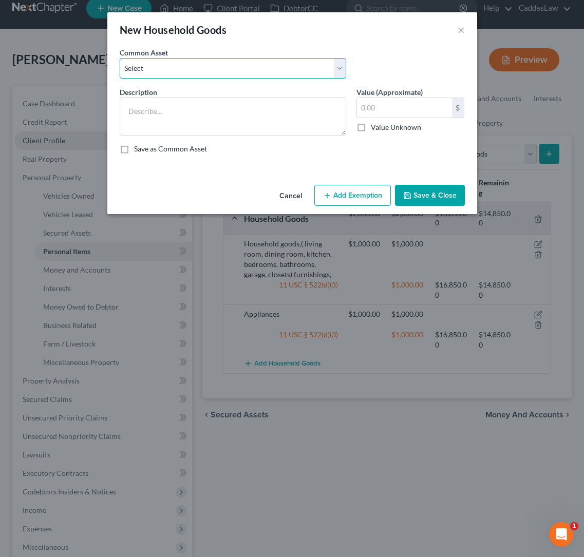
select select "2"
type textarea "Small Appliances/Countertop Appliances"
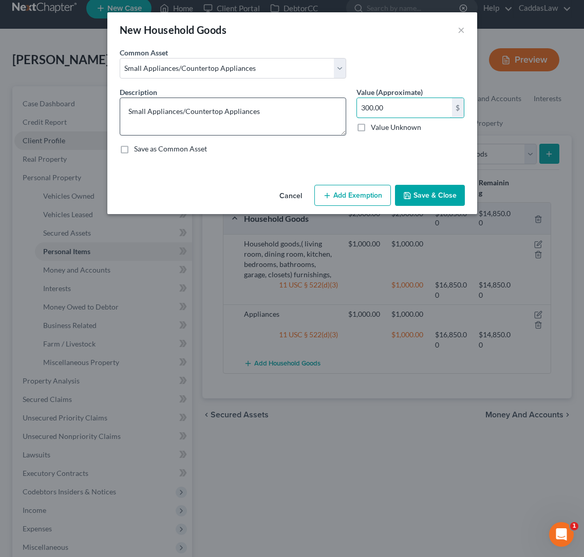
drag, startPoint x: 401, startPoint y: 105, endPoint x: 254, endPoint y: 109, distance: 146.5
click at [260, 108] on div "Description * Small Appliances/Countertop Appliances Value (Approximate) 300.00…" at bounding box center [293, 125] width 356 height 76
type input "50.00"
click at [335, 188] on button "Add Exemption" at bounding box center [352, 196] width 77 height 22
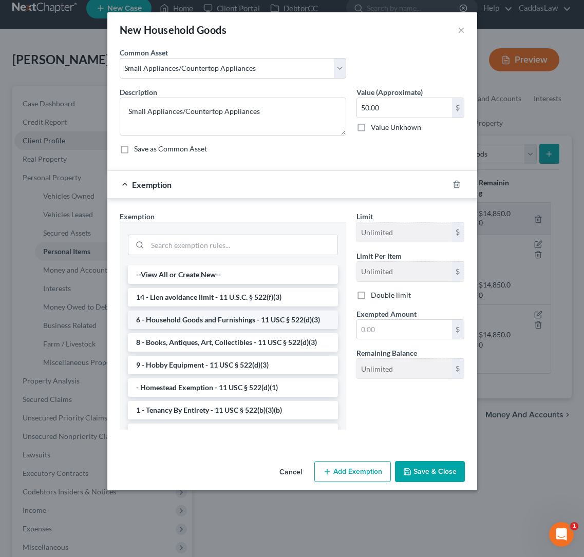
click at [193, 323] on li "6 - Household Goods and Furnishings - 11 USC § 522(d)(3)" at bounding box center [233, 320] width 210 height 18
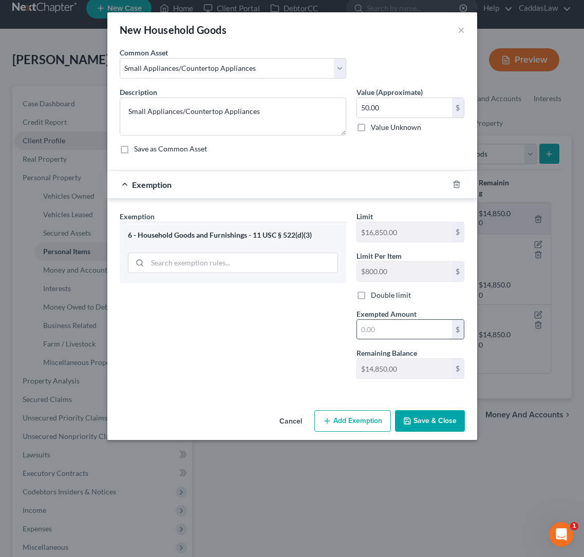
click at [373, 325] on input "text" at bounding box center [404, 330] width 95 height 20
type input "50.00"
click at [428, 420] on button "Save & Close" at bounding box center [430, 421] width 70 height 22
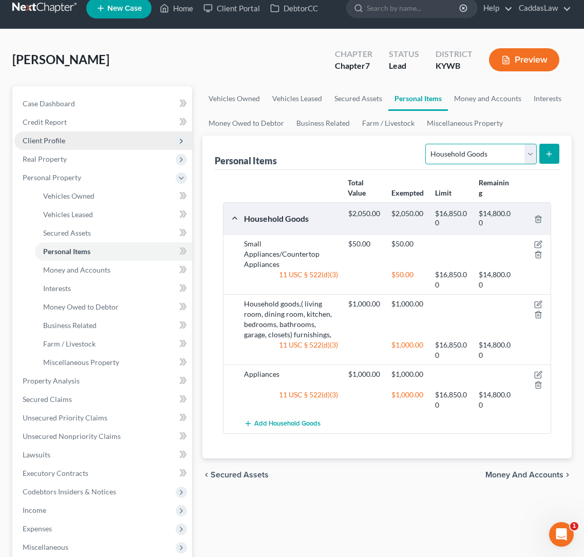
select select "electronics"
click at [557, 149] on button "submit" at bounding box center [549, 154] width 20 height 20
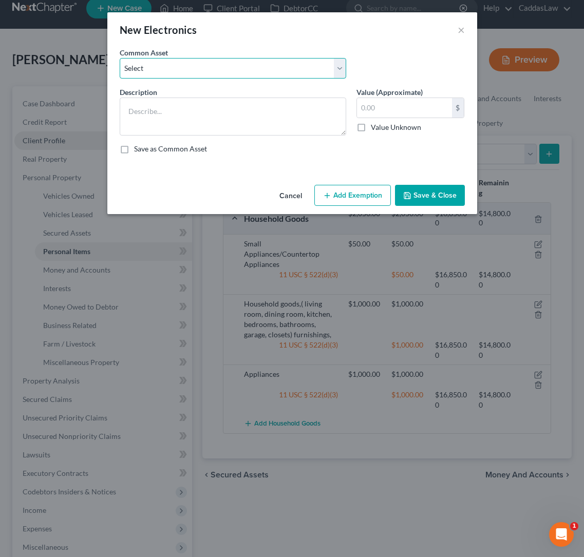
select select "1"
type textarea "Computer and peripherals"
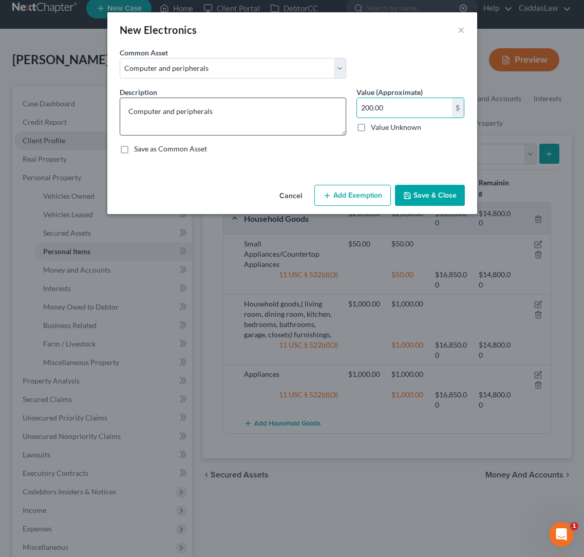
drag, startPoint x: 388, startPoint y: 106, endPoint x: 272, endPoint y: 107, distance: 116.6
click at [272, 107] on div "Description * Computer and peripherals Value (Approximate) 200.00 $ Value Unkno…" at bounding box center [293, 125] width 356 height 76
type input "150.00"
click at [366, 189] on button "Add Exemption" at bounding box center [352, 196] width 77 height 22
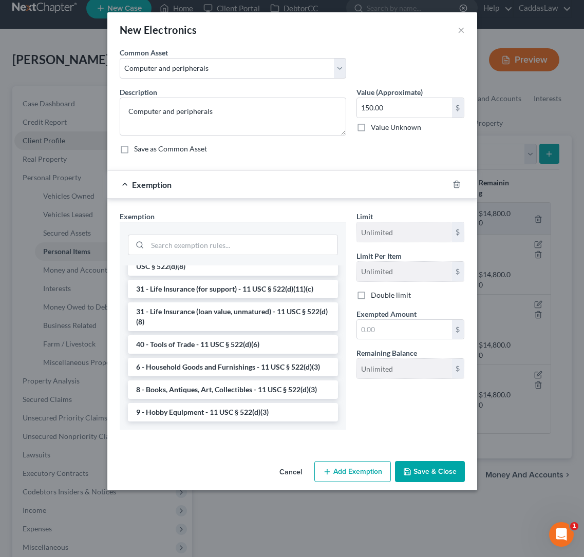
scroll to position [795, 0]
click at [226, 367] on li "6 - Household Goods and Furnishings - 11 USC § 522(d)(3)" at bounding box center [233, 367] width 210 height 18
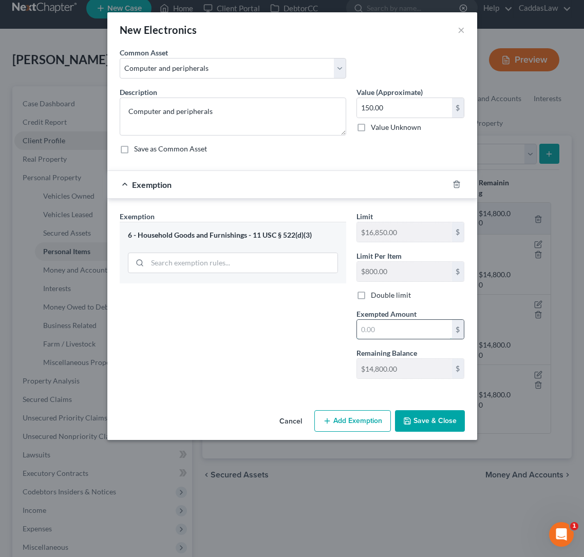
click at [386, 322] on input "text" at bounding box center [404, 330] width 95 height 20
type input "150.00"
click at [402, 423] on button "Save & Close" at bounding box center [430, 421] width 70 height 22
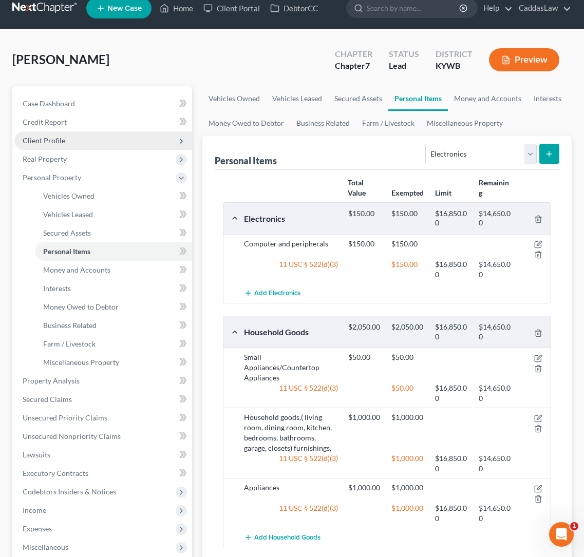
click at [549, 158] on icon "submit" at bounding box center [549, 154] width 8 height 8
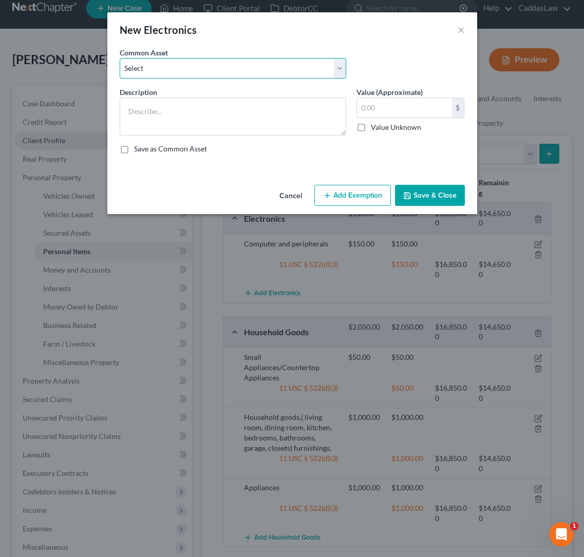
select select "2"
type textarea "TV, Video Game Console, DVD Player and other various electronics"
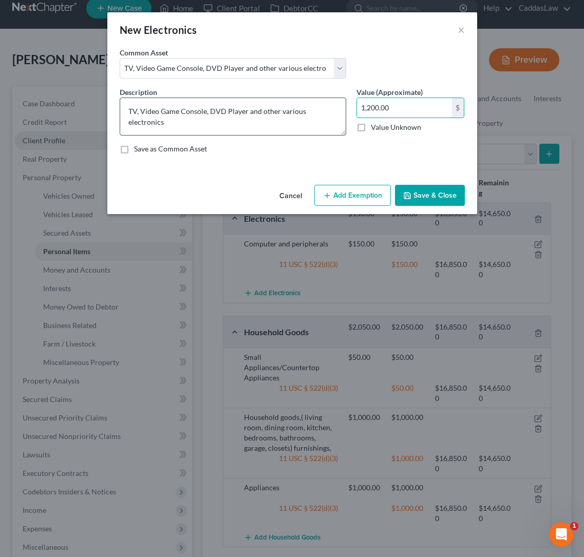
drag, startPoint x: 409, startPoint y: 104, endPoint x: 304, endPoint y: 106, distance: 104.8
click at [304, 106] on div "Description * TV, Video Game Console, DVD Player and other various electronics …" at bounding box center [293, 125] width 356 height 76
type input "1,000.00"
click at [342, 194] on button "Add Exemption" at bounding box center [352, 196] width 77 height 22
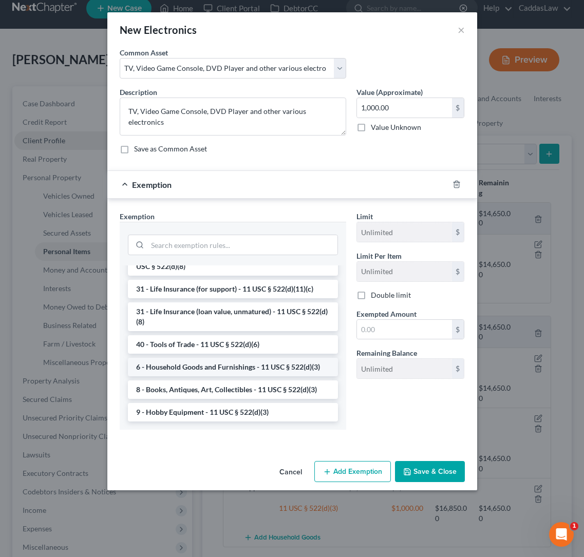
click at [190, 368] on li "6 - Household Goods and Furnishings - 11 USC § 522(d)(3)" at bounding box center [233, 367] width 210 height 18
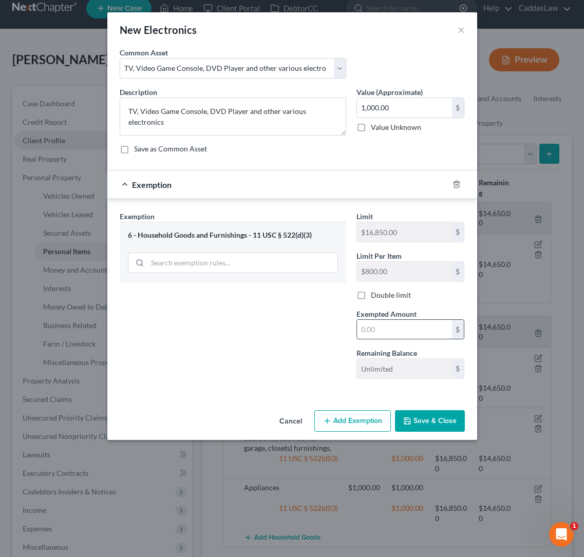
click at [402, 328] on input "text" at bounding box center [404, 330] width 95 height 20
type input "1,000.00"
click at [433, 423] on button "Save & Close" at bounding box center [430, 421] width 70 height 22
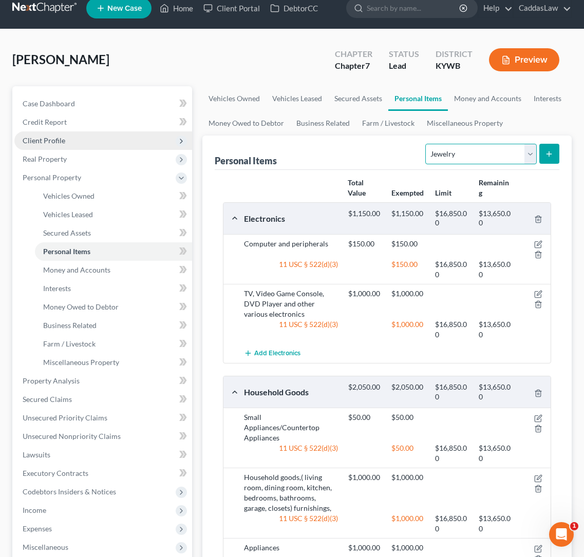
select select "household_goods"
click at [547, 157] on icon "submit" at bounding box center [549, 154] width 8 height 8
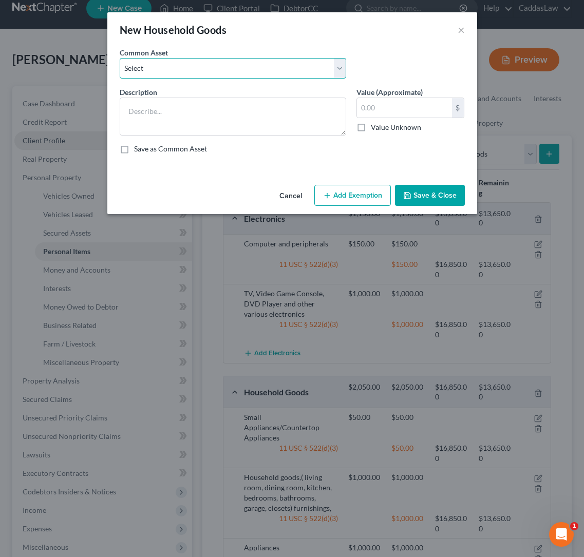
select select "4"
type textarea "Housewares, dishes, pots/pans etc."
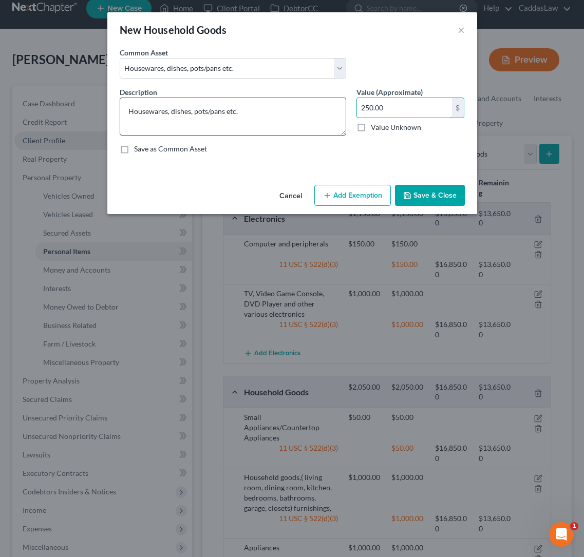
drag, startPoint x: 397, startPoint y: 105, endPoint x: 326, endPoint y: 105, distance: 70.9
click at [326, 105] on div "Description * Housewares, dishes, pots/pans etc. Value (Approximate) 250.00 $ V…" at bounding box center [293, 125] width 356 height 76
type input "100.00"
click at [346, 203] on button "Add Exemption" at bounding box center [352, 196] width 77 height 22
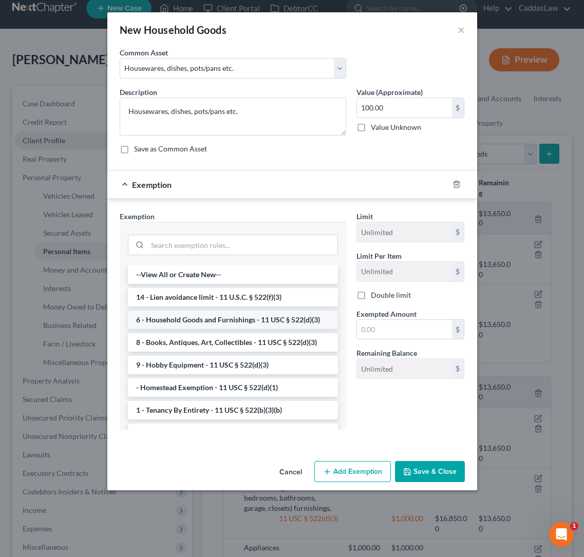
click at [223, 325] on li "6 - Household Goods and Furnishings - 11 USC § 522(d)(3)" at bounding box center [233, 320] width 210 height 18
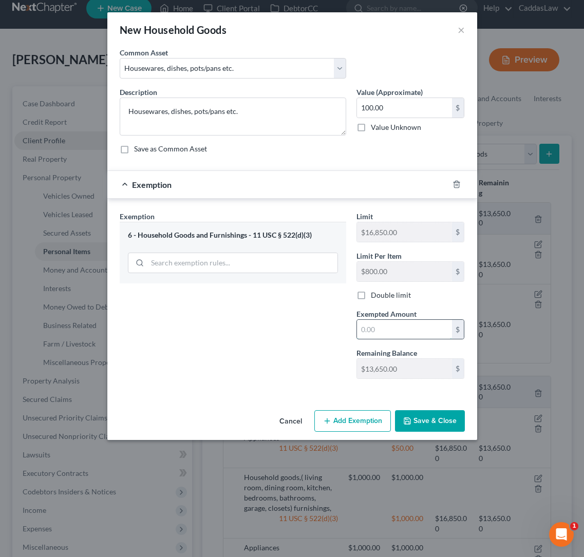
click at [375, 328] on input "text" at bounding box center [404, 330] width 95 height 20
type input "100.00"
click at [433, 421] on button "Save & Close" at bounding box center [430, 421] width 70 height 22
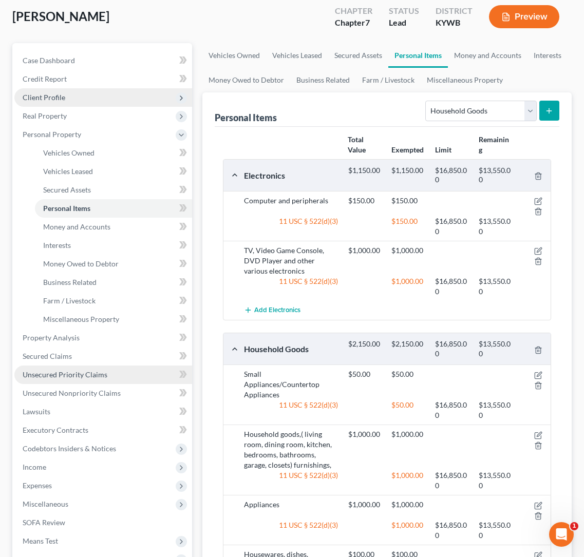
scroll to position [60, 0]
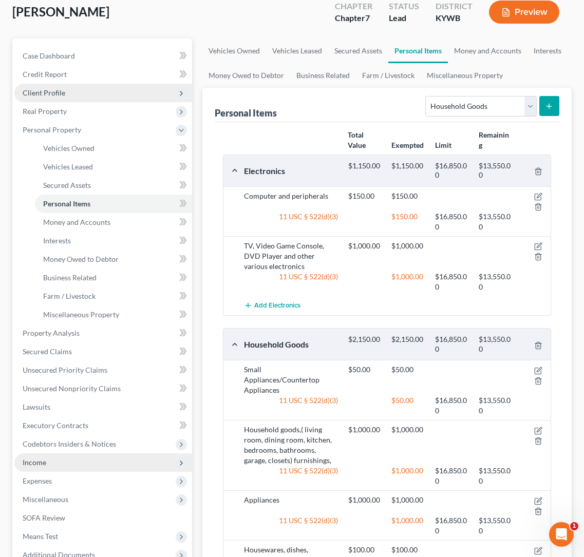
click at [32, 454] on span "Income" at bounding box center [103, 463] width 178 height 18
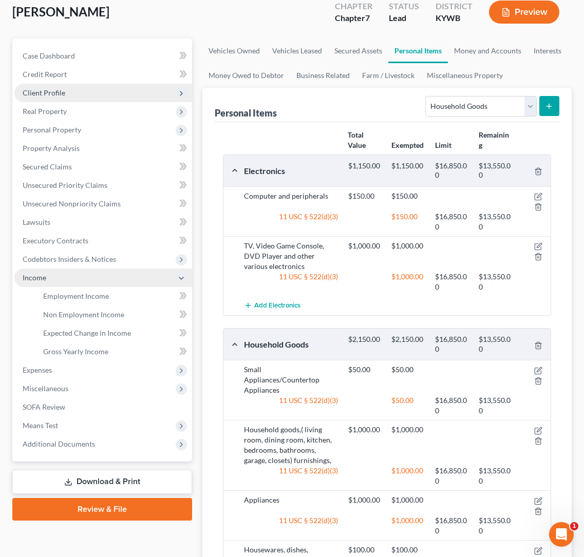
click at [32, 454] on ul "Case Dashboard Payments Invoices Payments Payments Credit Report Client Profile" at bounding box center [103, 250] width 178 height 407
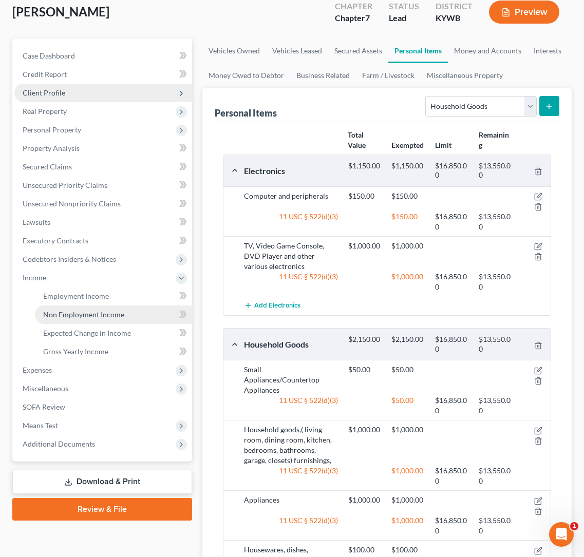
click at [72, 316] on span "Non Employment Income" at bounding box center [83, 314] width 81 height 9
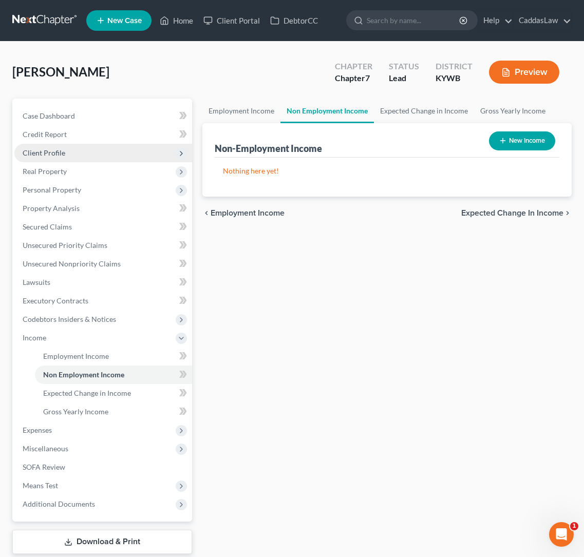
click at [531, 138] on button "New Income" at bounding box center [522, 141] width 66 height 19
select select "0"
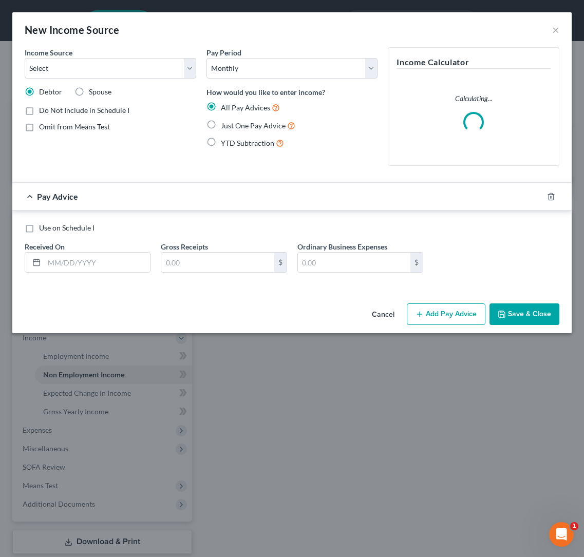
click at [88, 81] on div "Income Source * Select Unemployment Disability (from employer) Pension Retireme…" at bounding box center [111, 110] width 182 height 127
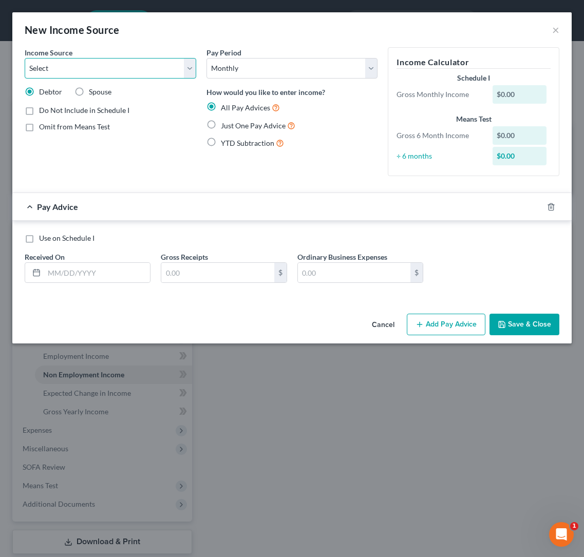
select select "7"
click at [58, 272] on input "text" at bounding box center [97, 273] width 106 height 20
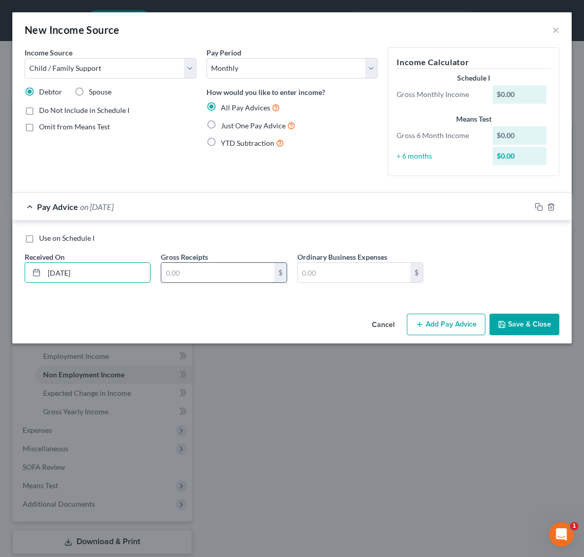
type input "[DATE]"
click at [205, 267] on input "text" at bounding box center [217, 273] width 113 height 20
type input "383.00"
click at [221, 125] on label "Just One Pay Advice" at bounding box center [258, 126] width 74 height 12
click at [225, 125] on input "Just One Pay Advice" at bounding box center [228, 123] width 7 height 7
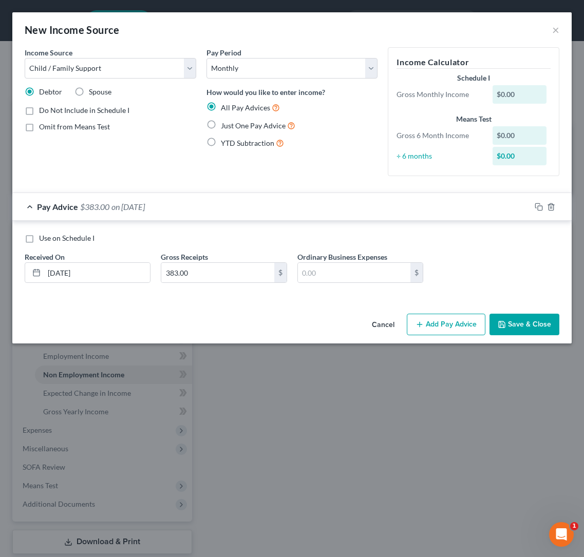
radio input "true"
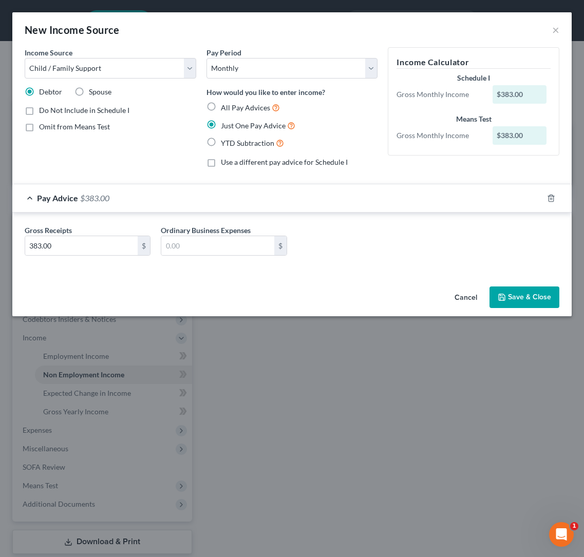
click at [515, 308] on div "Cancel Save & Close" at bounding box center [291, 300] width 559 height 34
click at [516, 299] on button "Save & Close" at bounding box center [525, 298] width 70 height 22
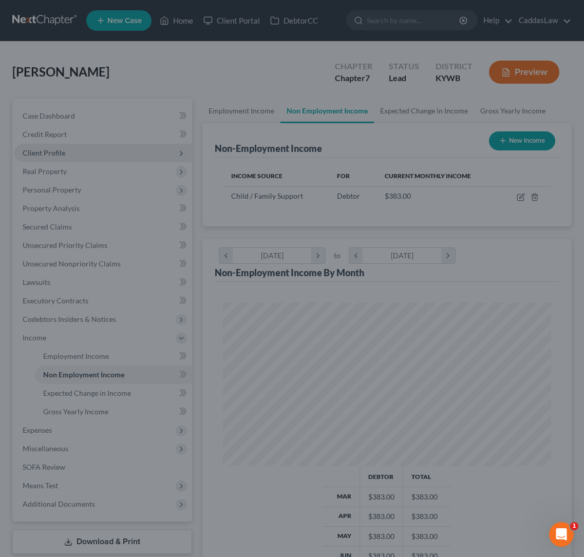
scroll to position [164, 349]
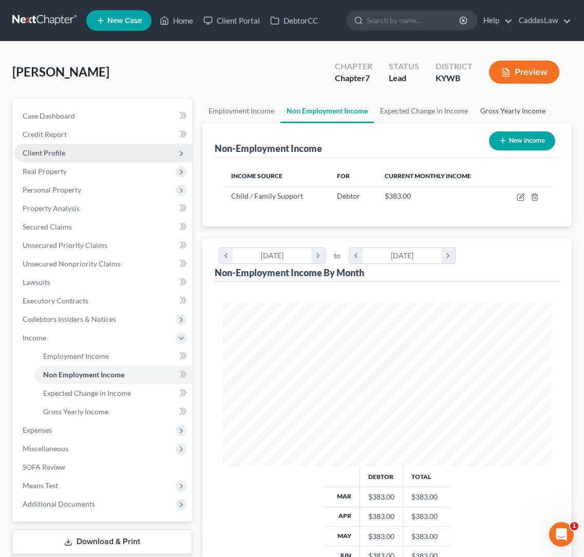
click at [488, 111] on link "Gross Yearly Income" at bounding box center [513, 111] width 78 height 25
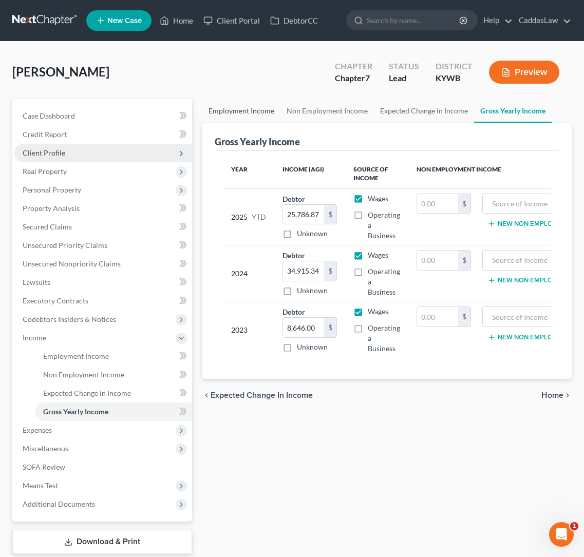
click at [247, 110] on link "Employment Income" at bounding box center [241, 111] width 78 height 25
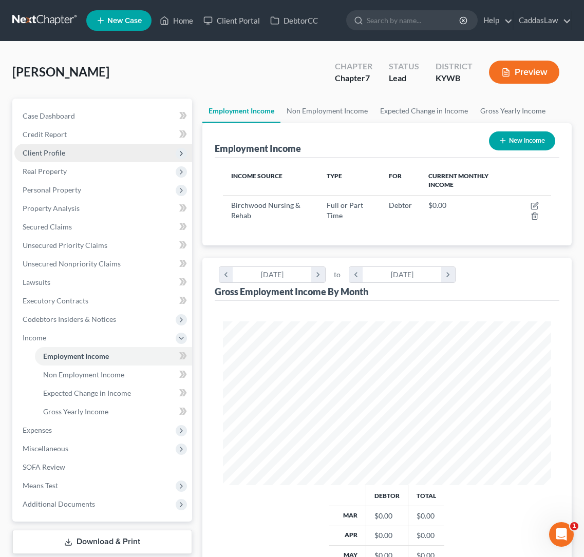
scroll to position [164, 349]
click at [34, 193] on span "Personal Property" at bounding box center [52, 189] width 59 height 9
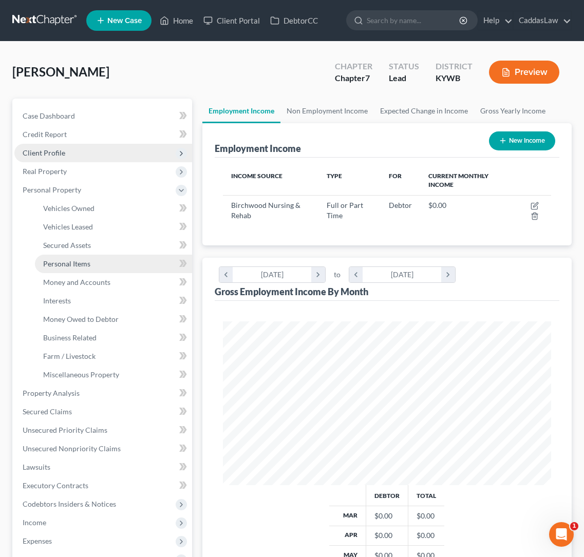
click at [78, 258] on link "Personal Items" at bounding box center [113, 264] width 157 height 18
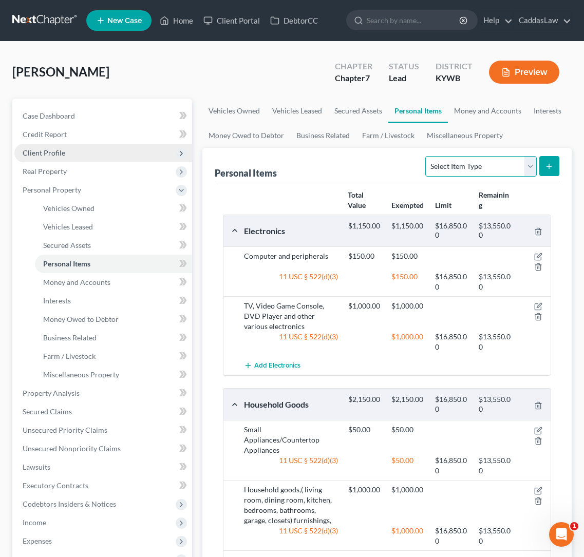
select select "sports_and_hobby_equipment"
click at [547, 171] on button "submit" at bounding box center [549, 166] width 20 height 20
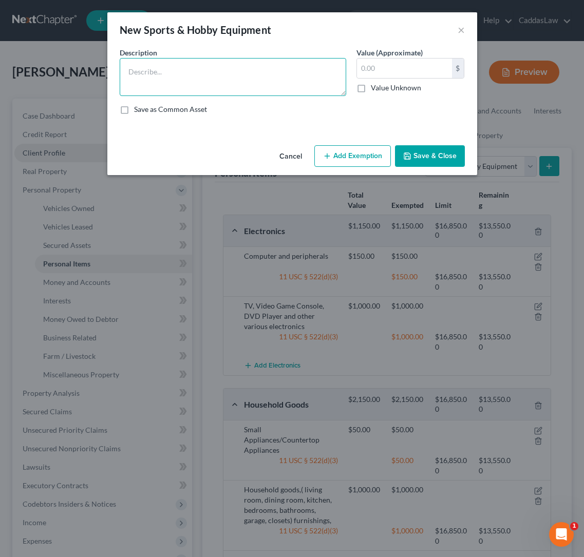
click at [217, 93] on textarea at bounding box center [233, 77] width 227 height 38
type textarea "2024 Youth ATV"
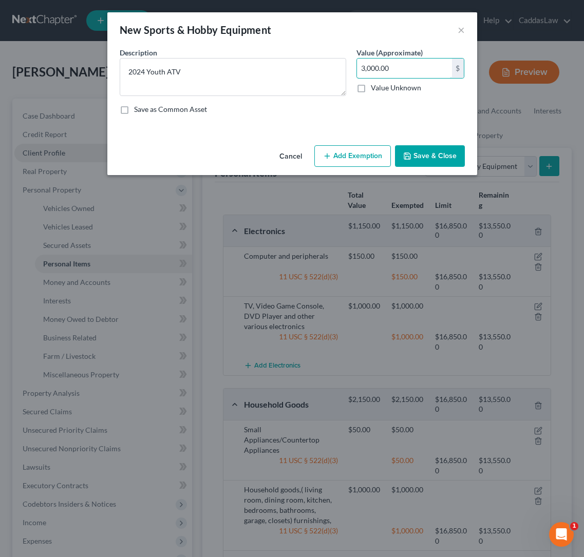
type input "3,000.00"
click at [332, 152] on button "Add Exemption" at bounding box center [352, 156] width 77 height 22
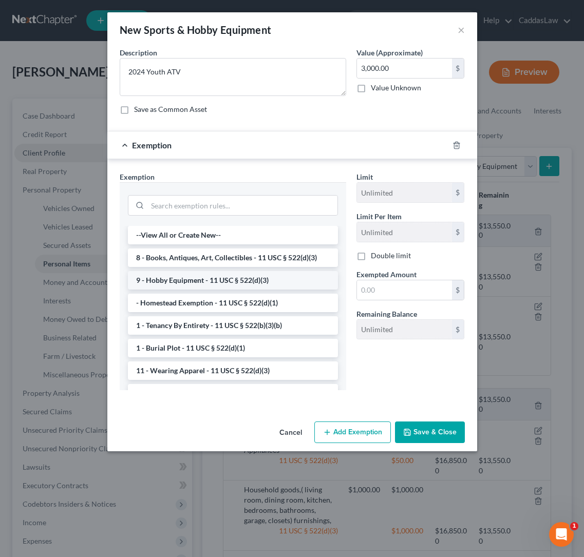
click at [245, 282] on li "9 - Hobby Equipment - 11 USC § 522(d)(3)" at bounding box center [233, 280] width 210 height 18
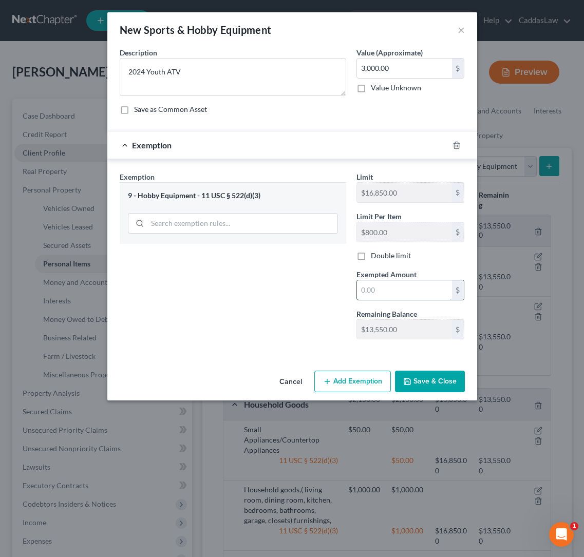
click at [403, 295] on input "text" at bounding box center [404, 290] width 95 height 20
type input "3,000.00"
click at [426, 387] on button "Save & Close" at bounding box center [430, 382] width 70 height 22
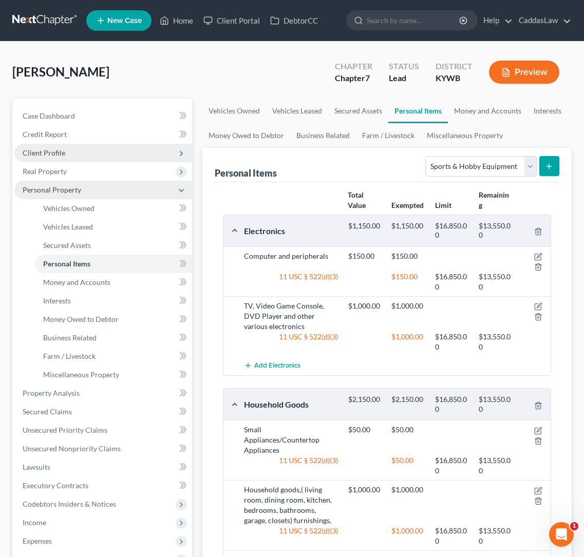
click at [179, 190] on icon at bounding box center [181, 190] width 8 height 8
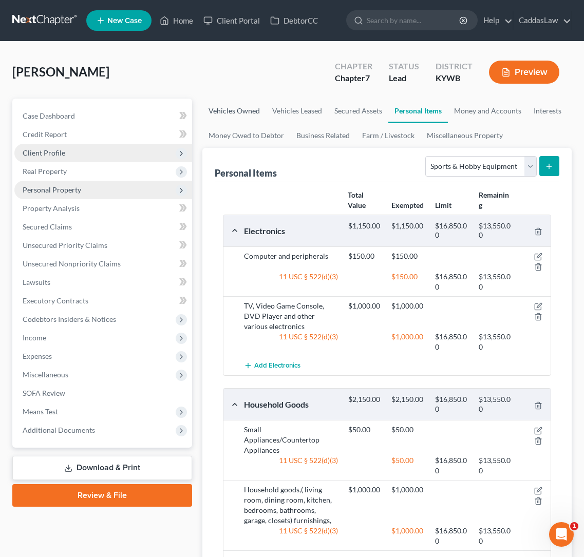
click at [237, 114] on link "Vehicles Owned" at bounding box center [234, 111] width 64 height 25
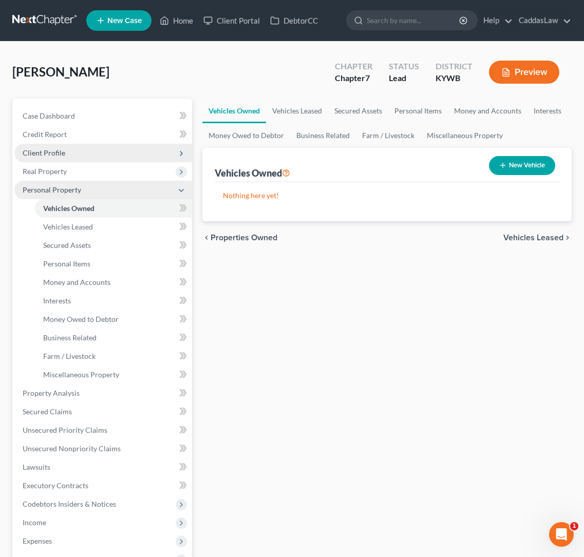
click at [182, 191] on icon at bounding box center [181, 190] width 8 height 8
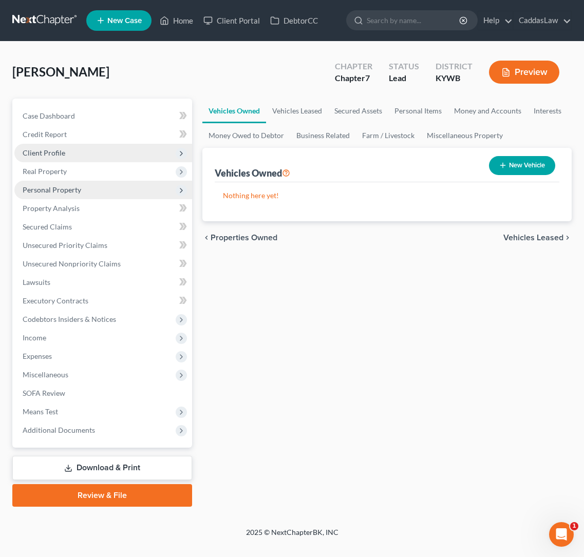
click at [530, 73] on button "Preview" at bounding box center [524, 72] width 70 height 23
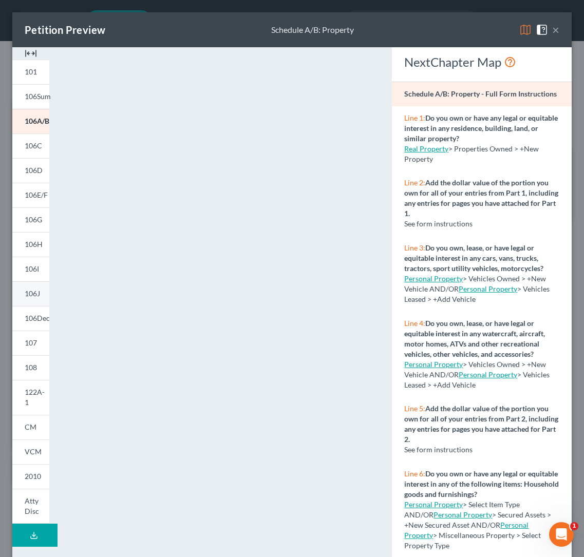
click at [41, 303] on link "106J" at bounding box center [30, 294] width 37 height 25
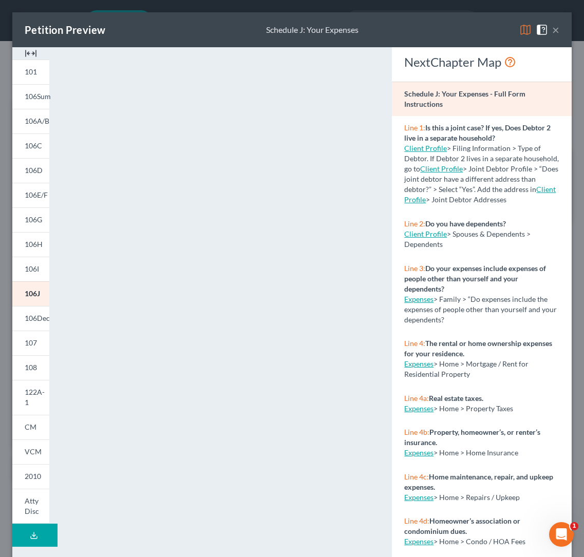
click at [553, 31] on button "×" at bounding box center [555, 30] width 7 height 12
